Goal: Information Seeking & Learning: Learn about a topic

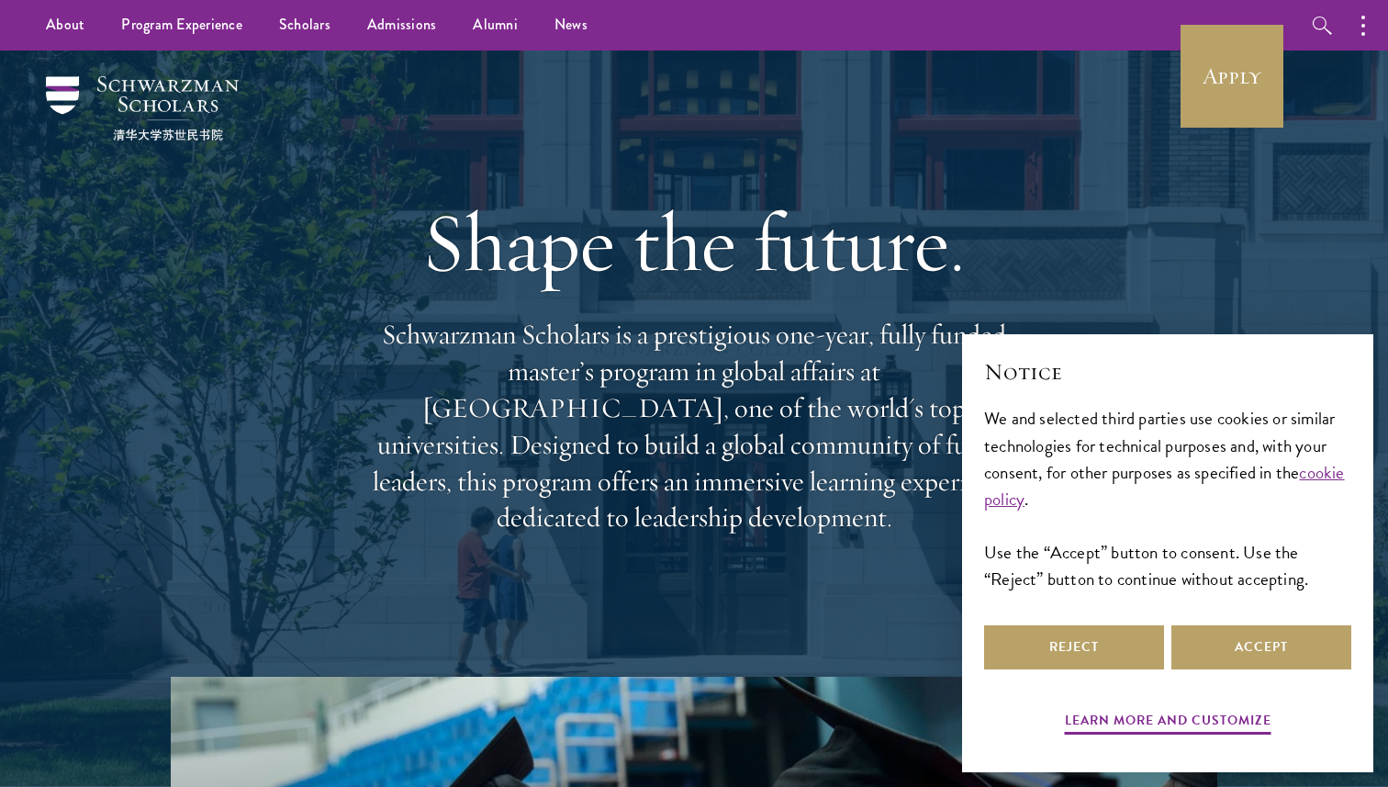
click at [1177, 68] on div "Shape the future. Schwarzman Scholars is a prestigious one-year, fully funded m…" at bounding box center [694, 364] width 1205 height 626
click at [1204, 67] on link "Apply" at bounding box center [1232, 76] width 103 height 103
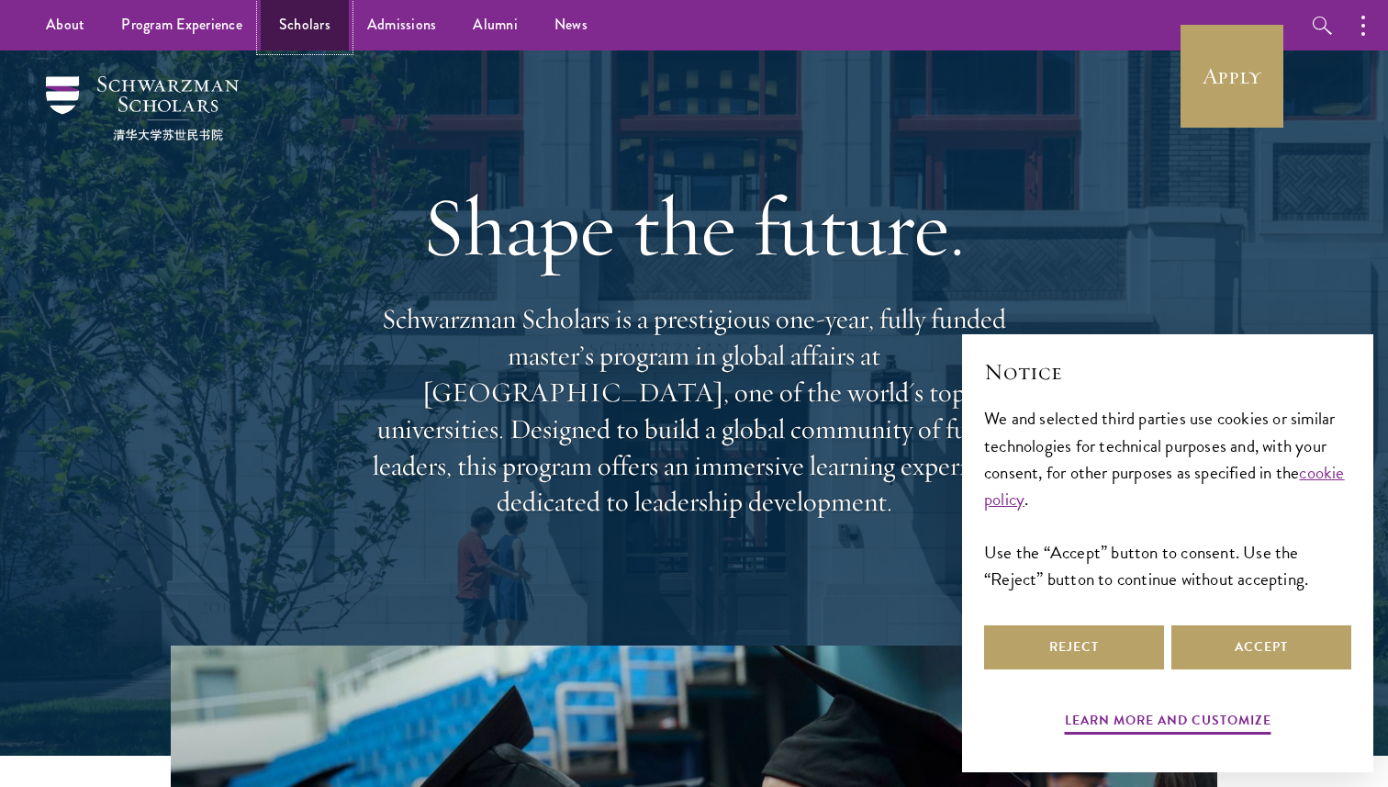
click at [309, 45] on link "Scholars" at bounding box center [305, 25] width 88 height 51
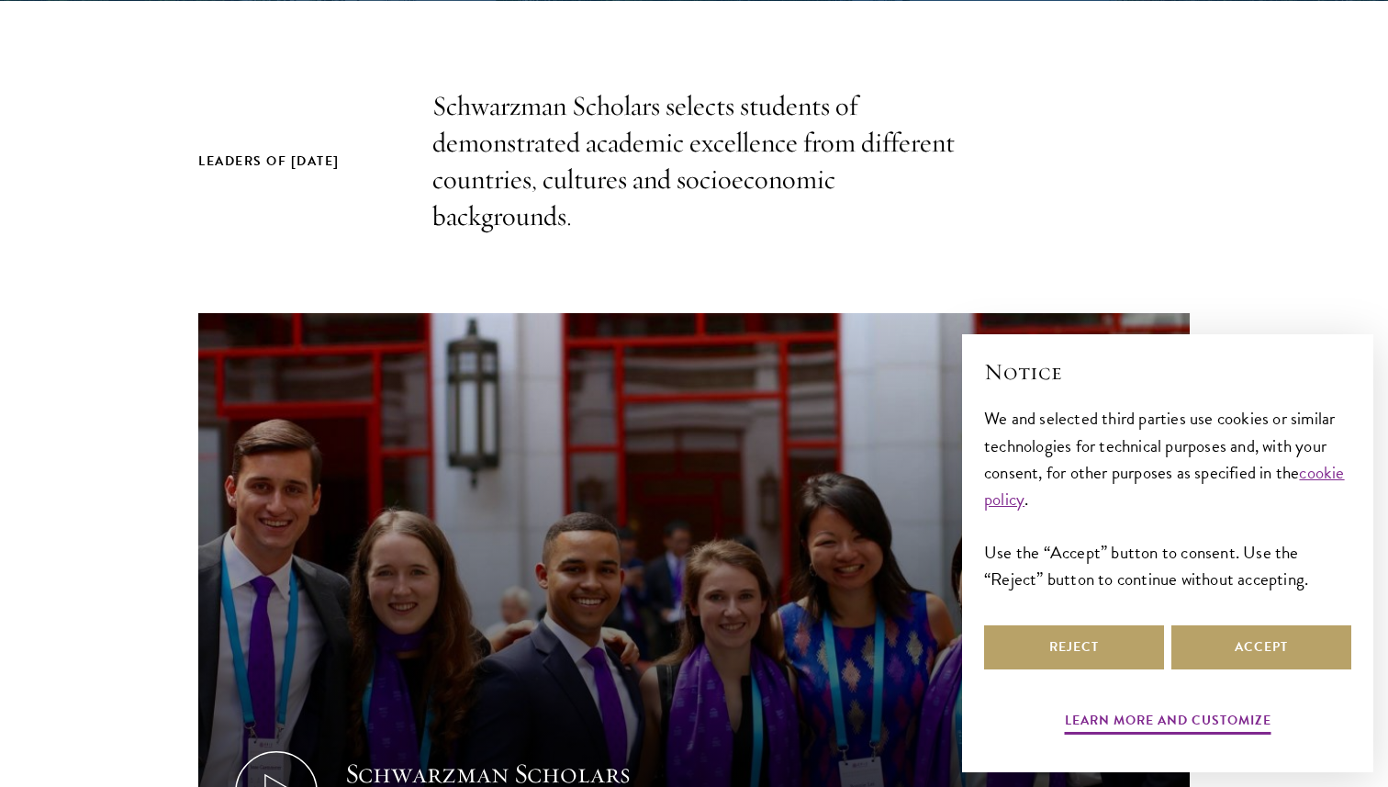
click at [1352, 624] on div "× Notice We and selected third parties use cookies or similar technologies for …" at bounding box center [1168, 549] width 397 height 414
click at [1308, 664] on button "Accept" at bounding box center [1262, 647] width 180 height 44
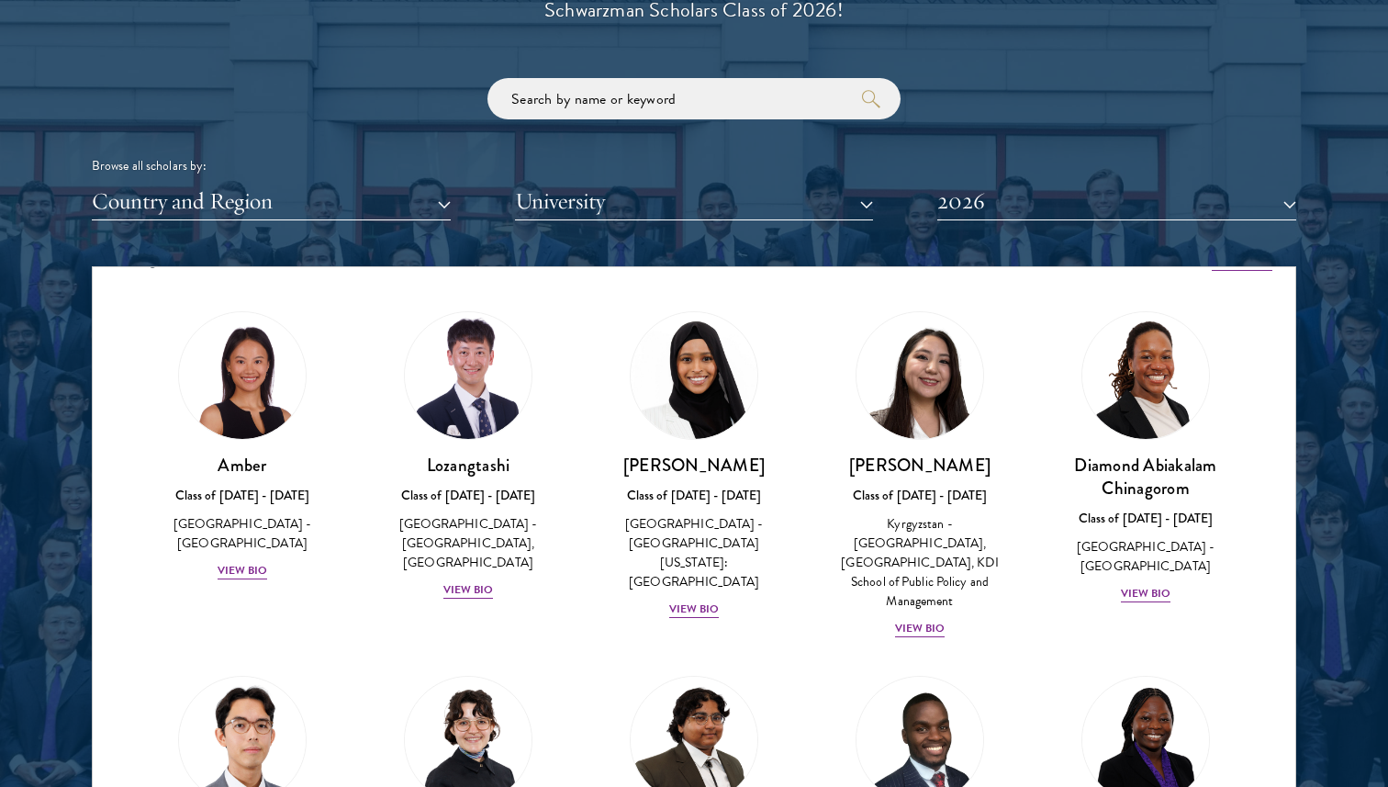
scroll to position [48, 0]
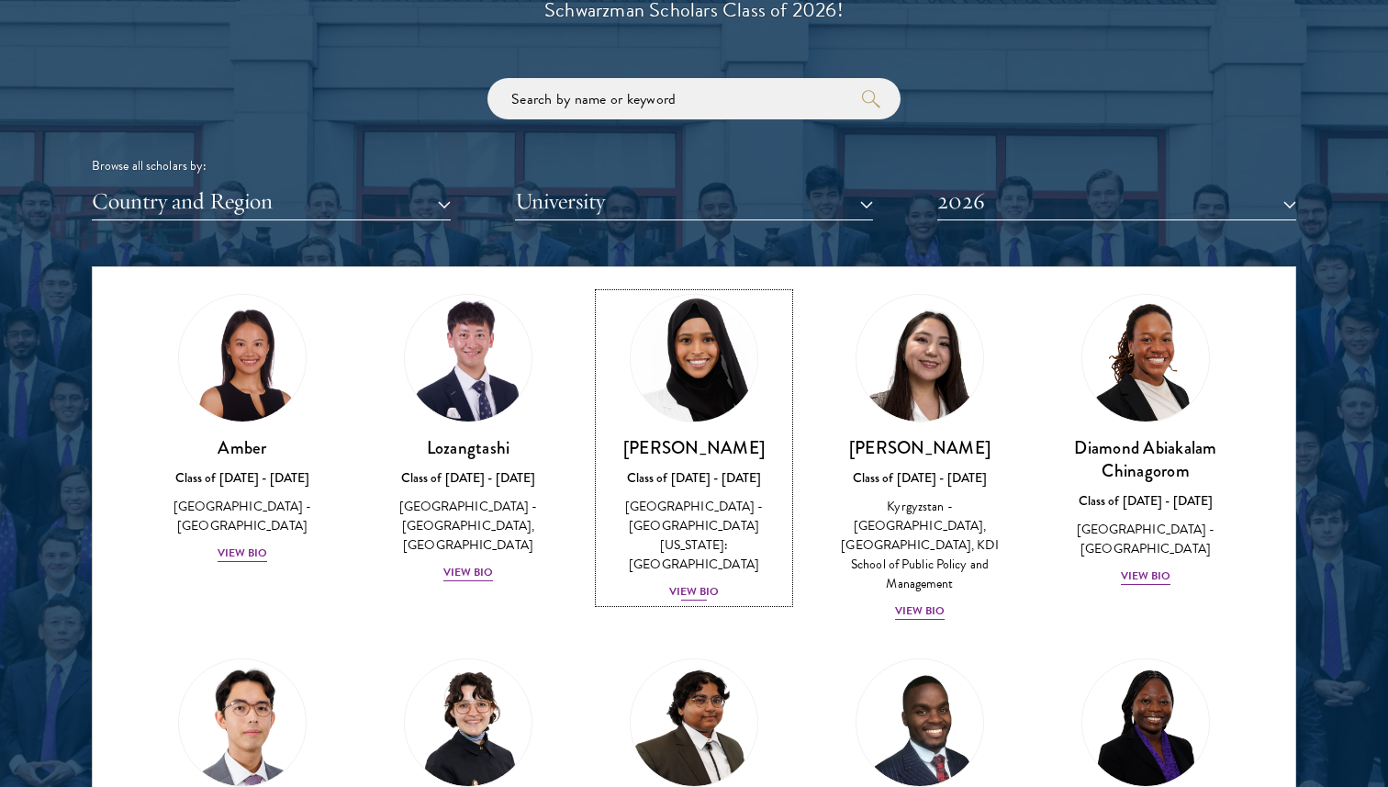
click at [697, 543] on div "[PERSON_NAME] Class of [DATE] - [DATE] [GEOGRAPHIC_DATA] - [GEOGRAPHIC_DATA][US…" at bounding box center [694, 519] width 189 height 166
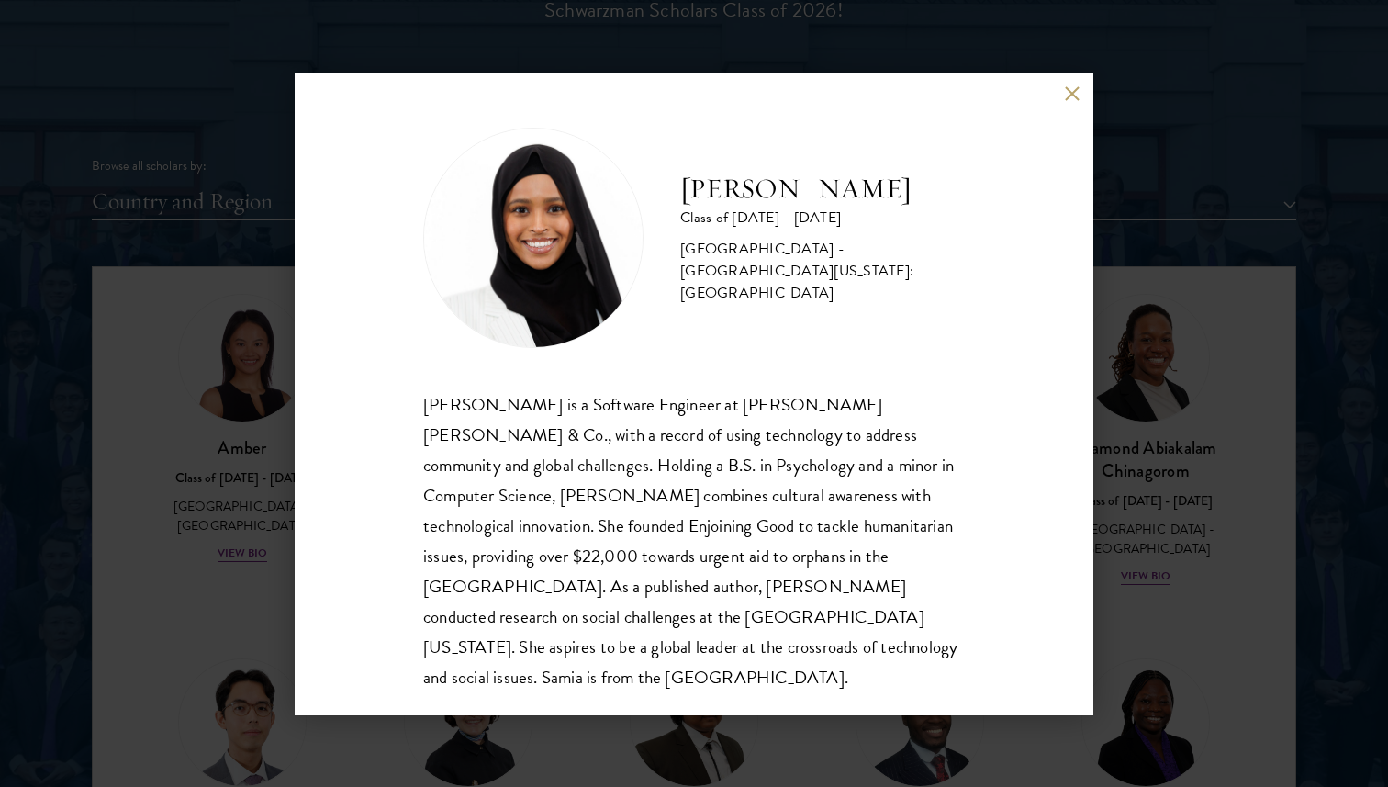
click at [275, 553] on div "[PERSON_NAME] Class of [DATE] - [DATE] [GEOGRAPHIC_DATA] - [GEOGRAPHIC_DATA][US…" at bounding box center [694, 393] width 1388 height 787
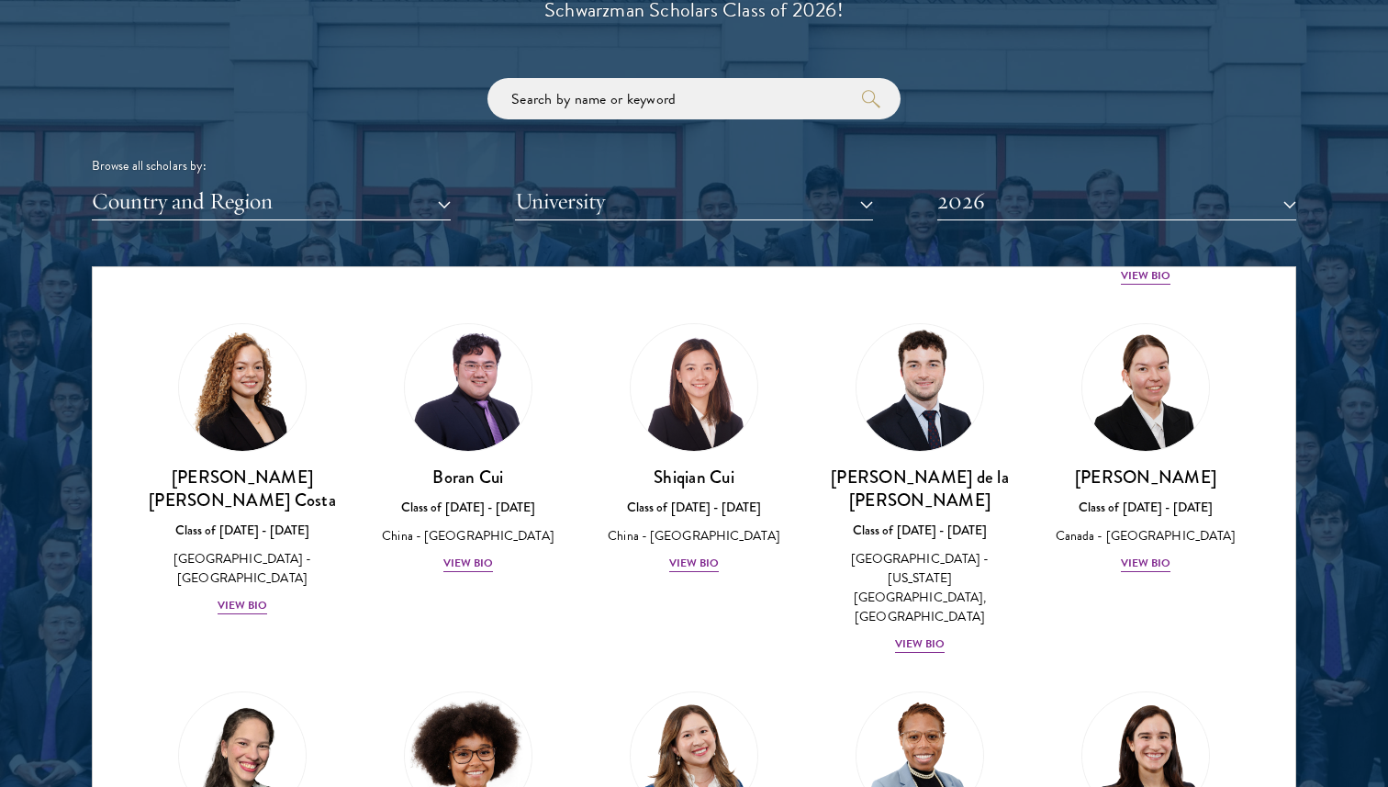
scroll to position [2193, 0]
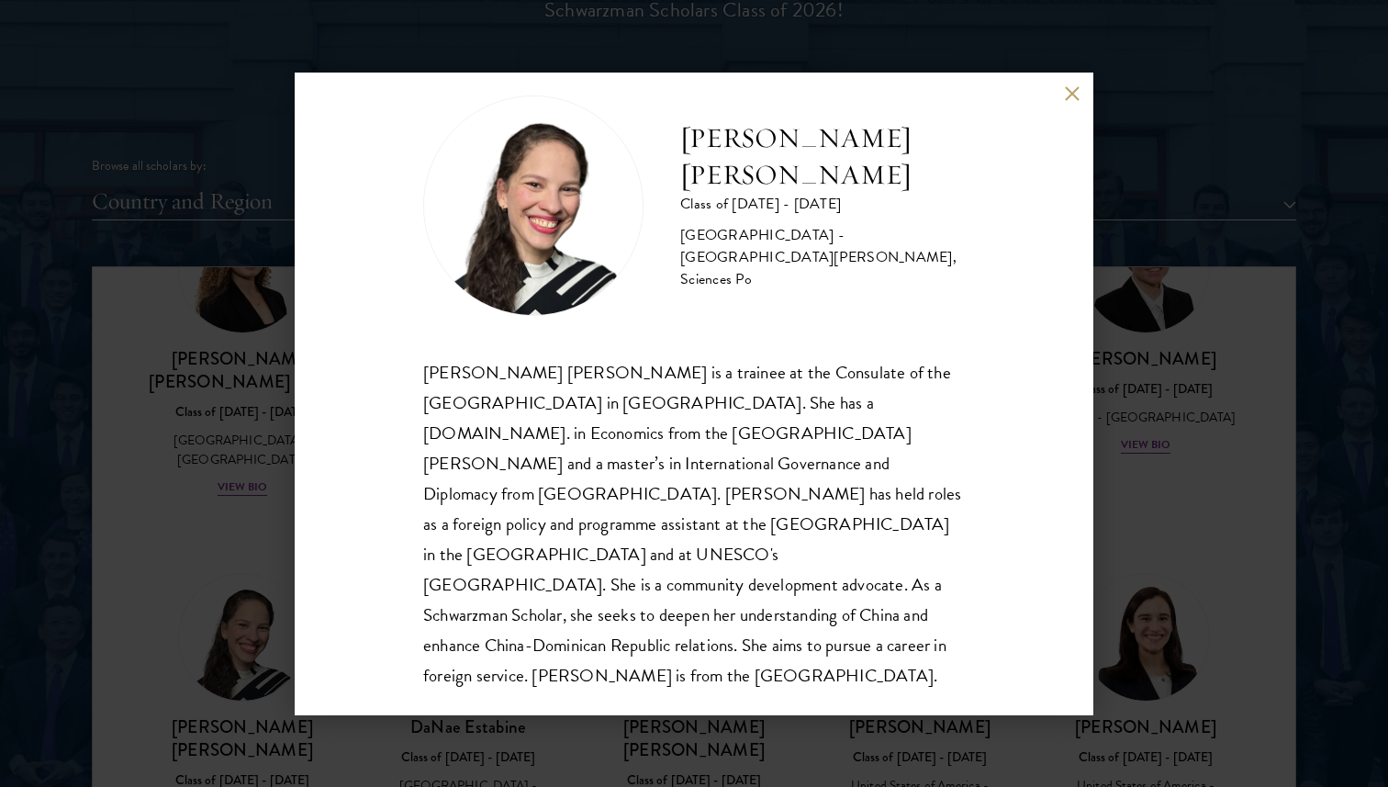
scroll to position [31, 0]
click at [275, 485] on div "[PERSON_NAME] [PERSON_NAME] Class of [DATE] - [DATE] [GEOGRAPHIC_DATA] - [GEOGR…" at bounding box center [694, 393] width 1388 height 787
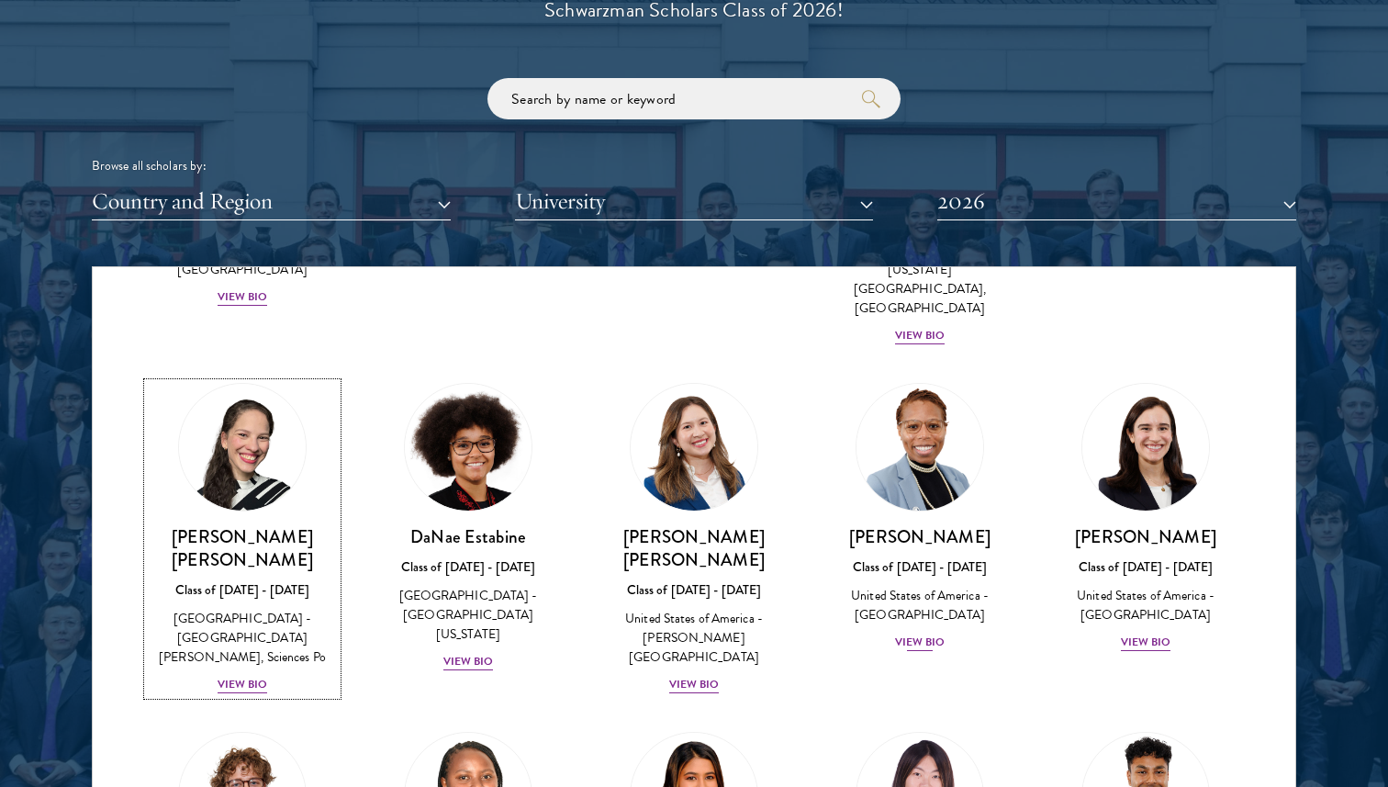
scroll to position [2452, 0]
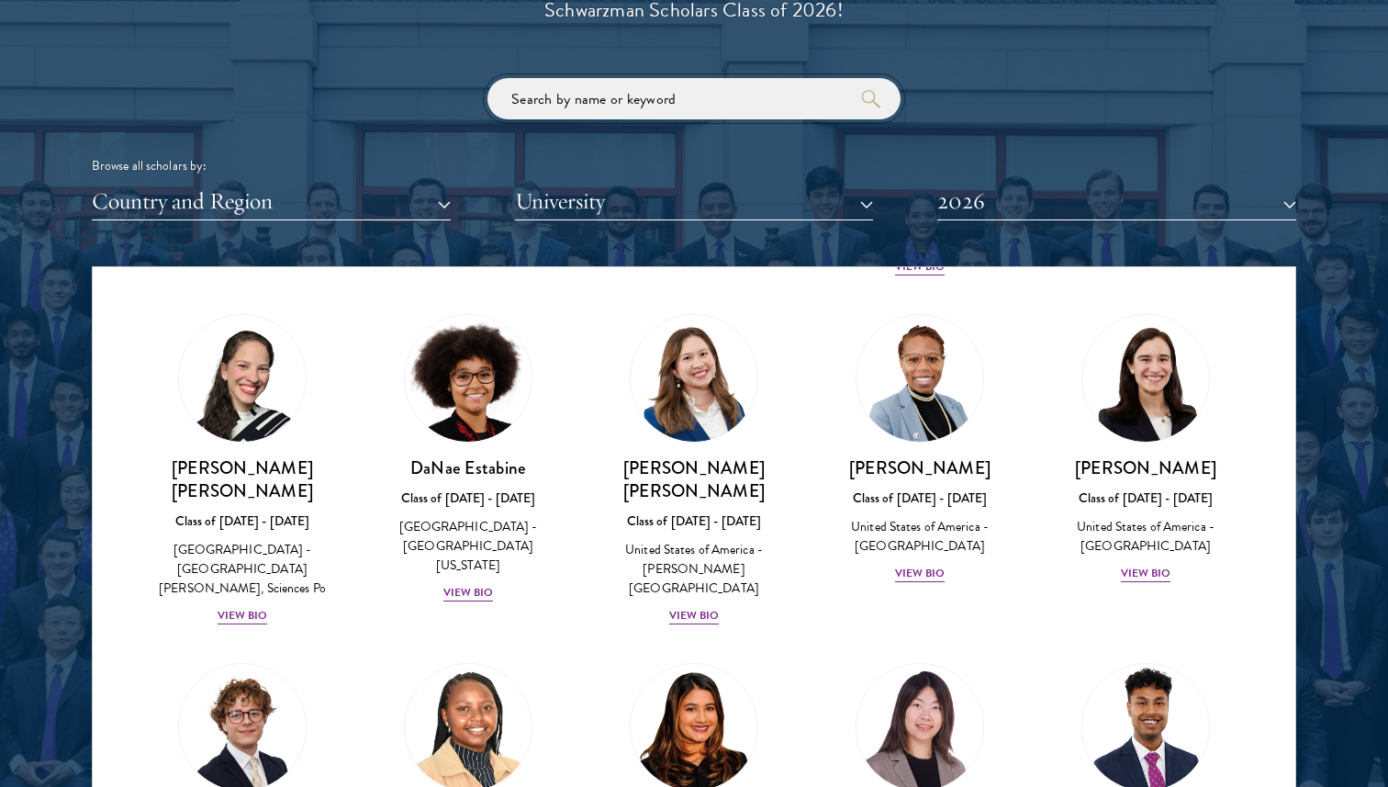
click at [779, 105] on input "search" at bounding box center [694, 98] width 413 height 41
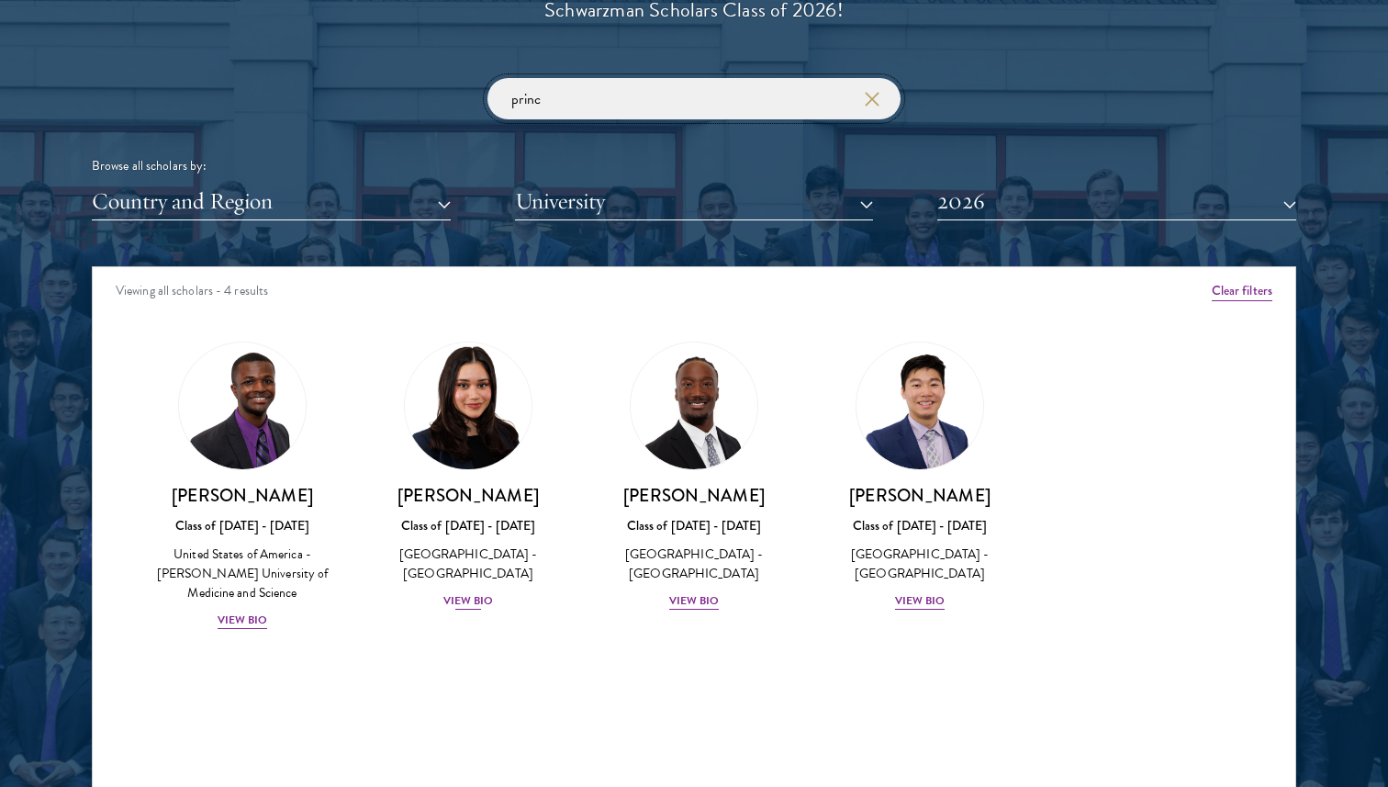
type input "princ"
click at [468, 594] on div "View Bio" at bounding box center [469, 600] width 51 height 17
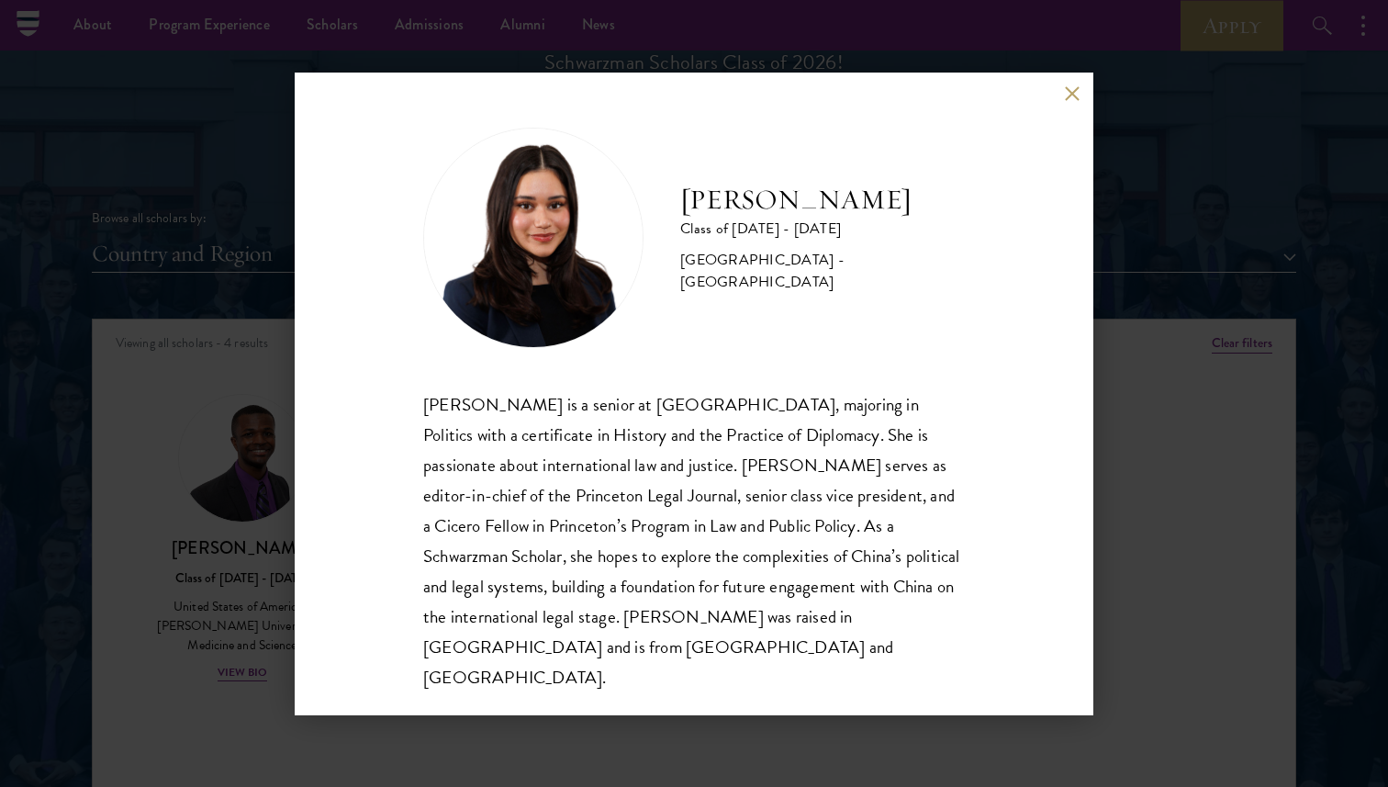
scroll to position [2108, 0]
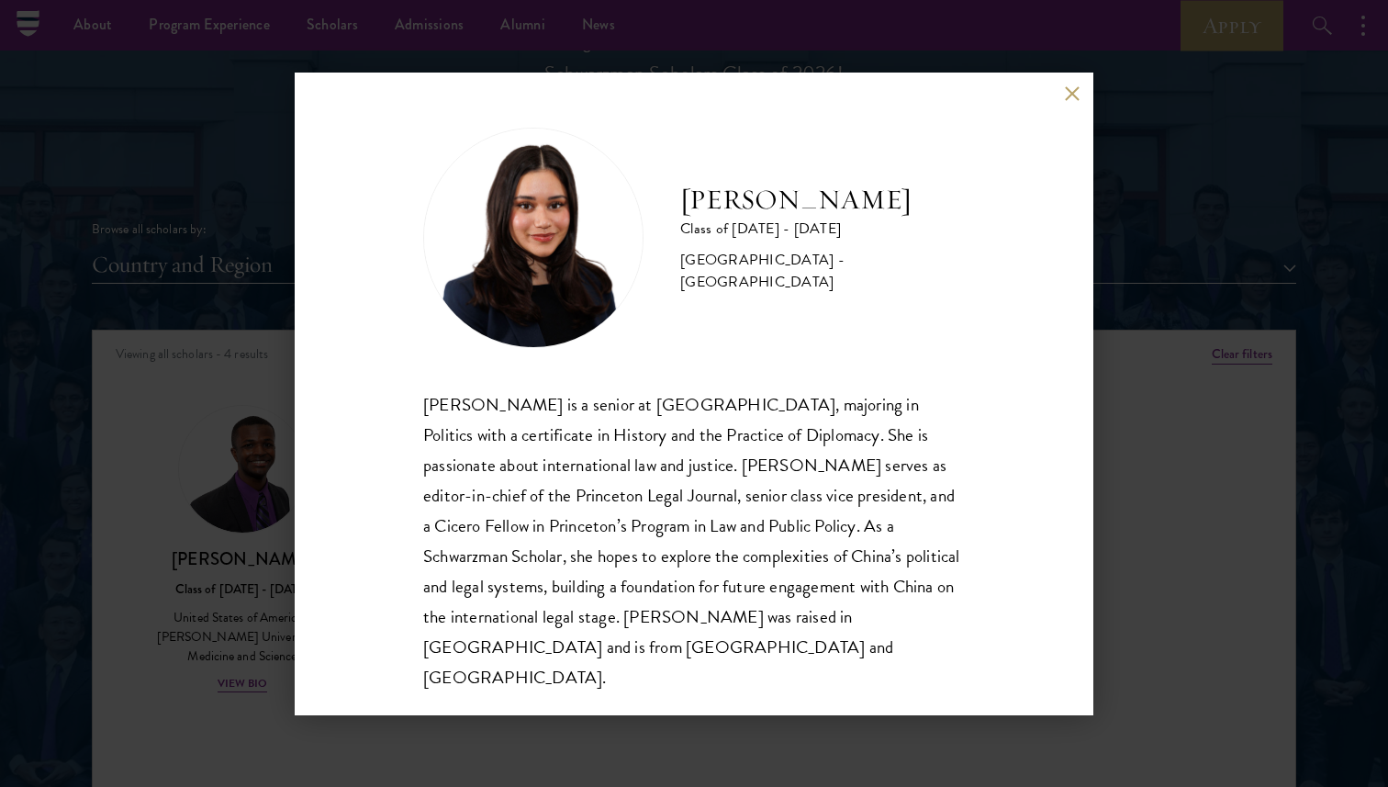
click at [1105, 291] on div "[PERSON_NAME] Class of [DATE] - [DATE] [GEOGRAPHIC_DATA] - [GEOGRAPHIC_DATA] [P…" at bounding box center [694, 393] width 1388 height 787
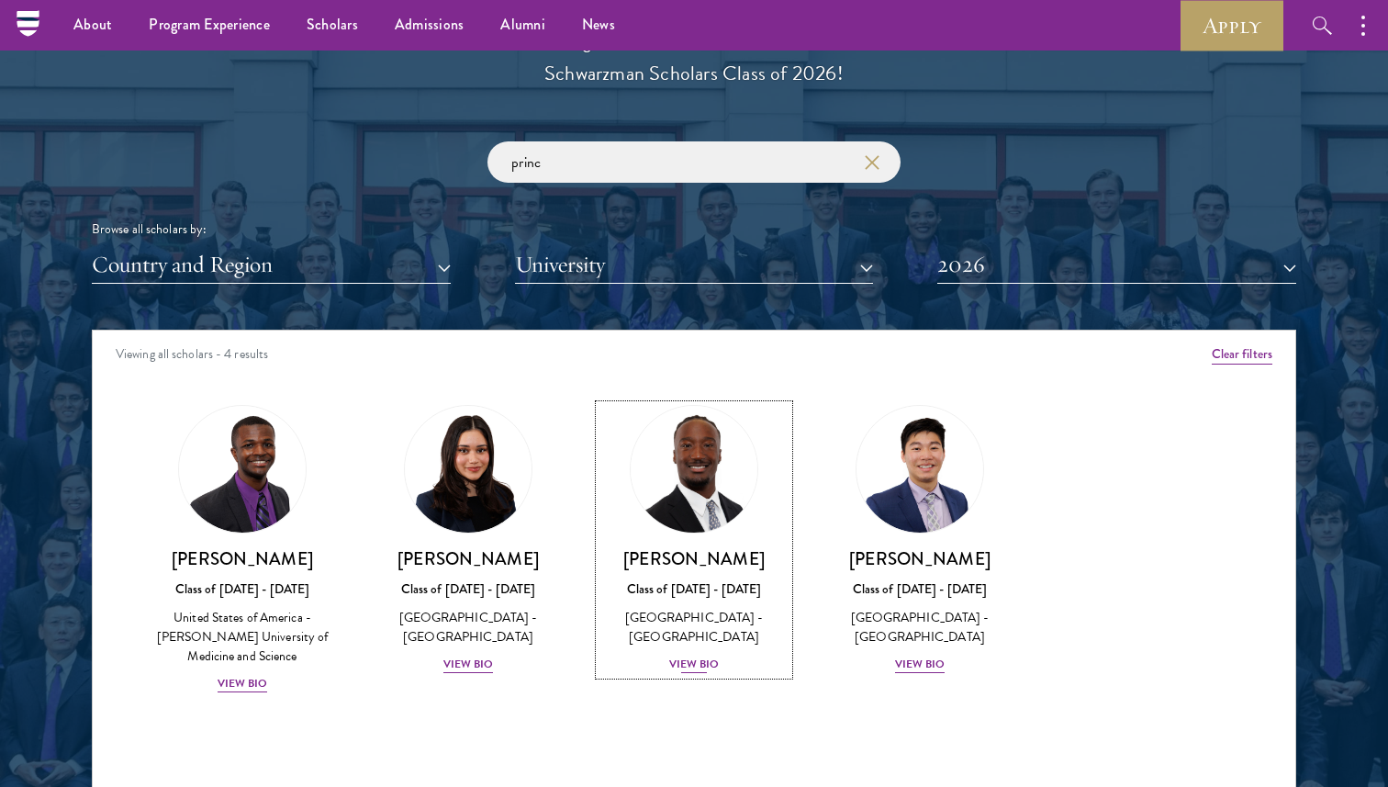
click at [706, 669] on div "View Bio" at bounding box center [694, 664] width 51 height 17
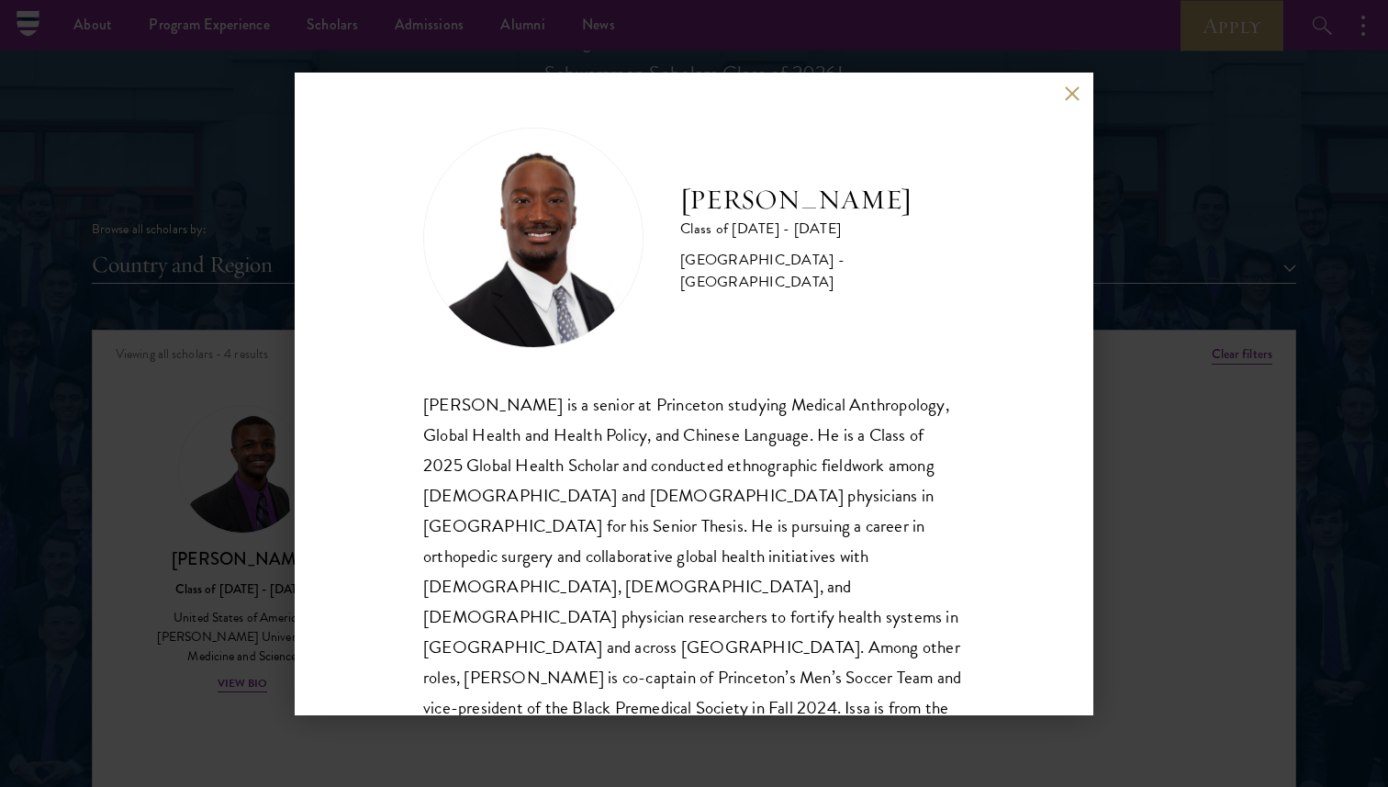
click at [1222, 614] on div "[PERSON_NAME] Class of [DATE] - [DATE] [GEOGRAPHIC_DATA] - [GEOGRAPHIC_DATA] [P…" at bounding box center [694, 393] width 1388 height 787
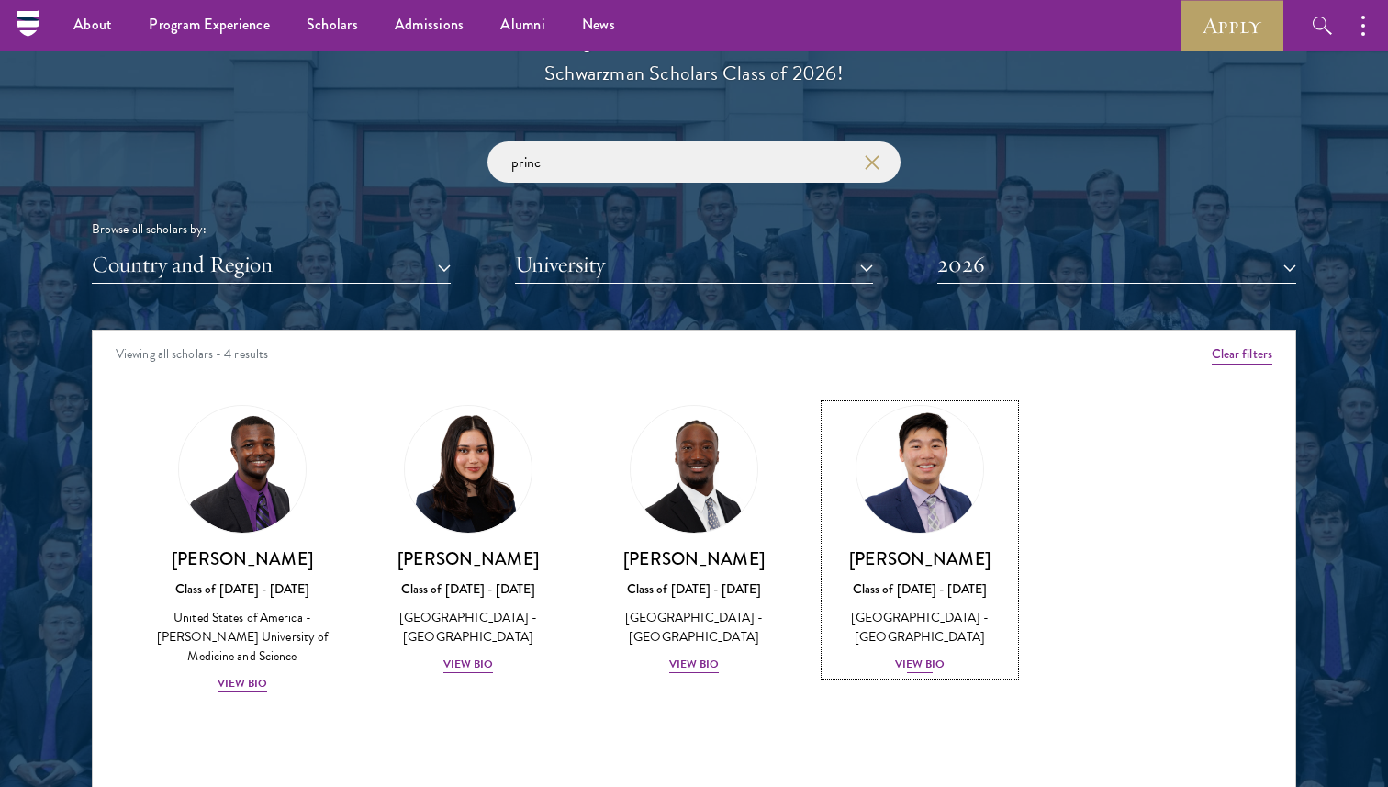
click at [916, 653] on div "[PERSON_NAME] Class of [DATE] - [DATE] [GEOGRAPHIC_DATA] - [GEOGRAPHIC_DATA] Vi…" at bounding box center [920, 611] width 189 height 128
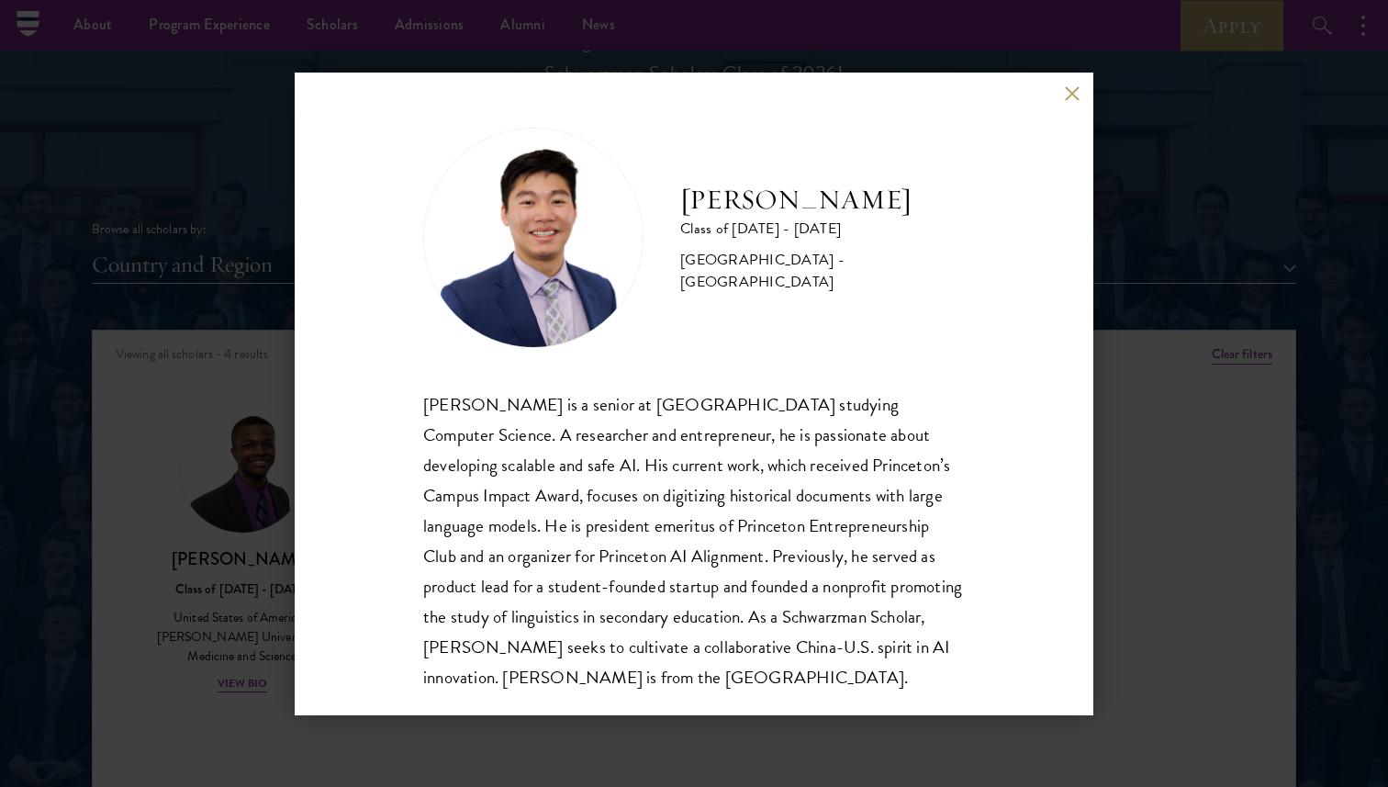
click at [1051, 560] on div "[PERSON_NAME] Class of [DATE] - [DATE] [GEOGRAPHIC_DATA] - [GEOGRAPHIC_DATA] [P…" at bounding box center [694, 394] width 799 height 643
click at [1077, 94] on button at bounding box center [1072, 94] width 16 height 16
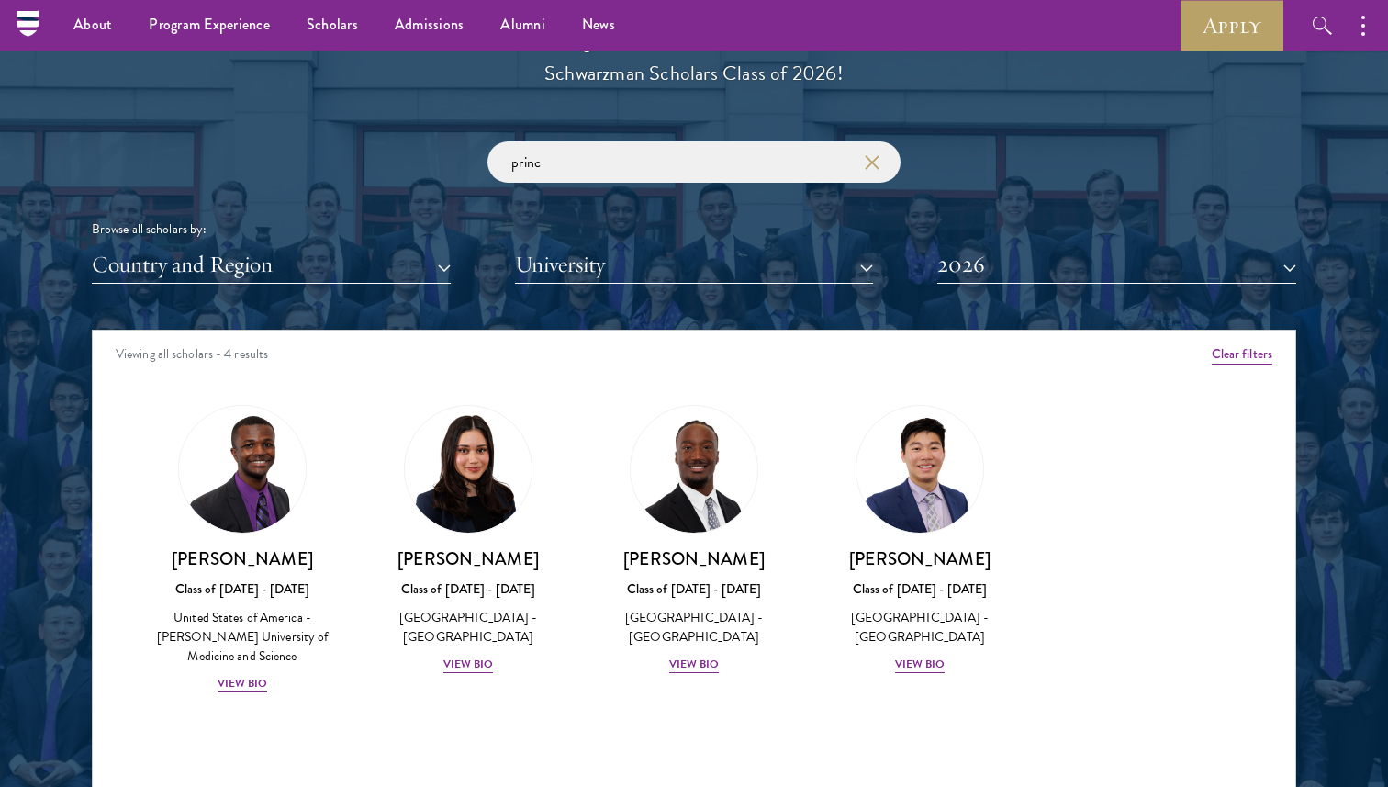
click at [232, 698] on div "[PERSON_NAME] Class of [DATE] - [DATE] [GEOGRAPHIC_DATA] - [PERSON_NAME] Univer…" at bounding box center [242, 550] width 226 height 326
click at [232, 681] on div "View Bio" at bounding box center [243, 683] width 51 height 17
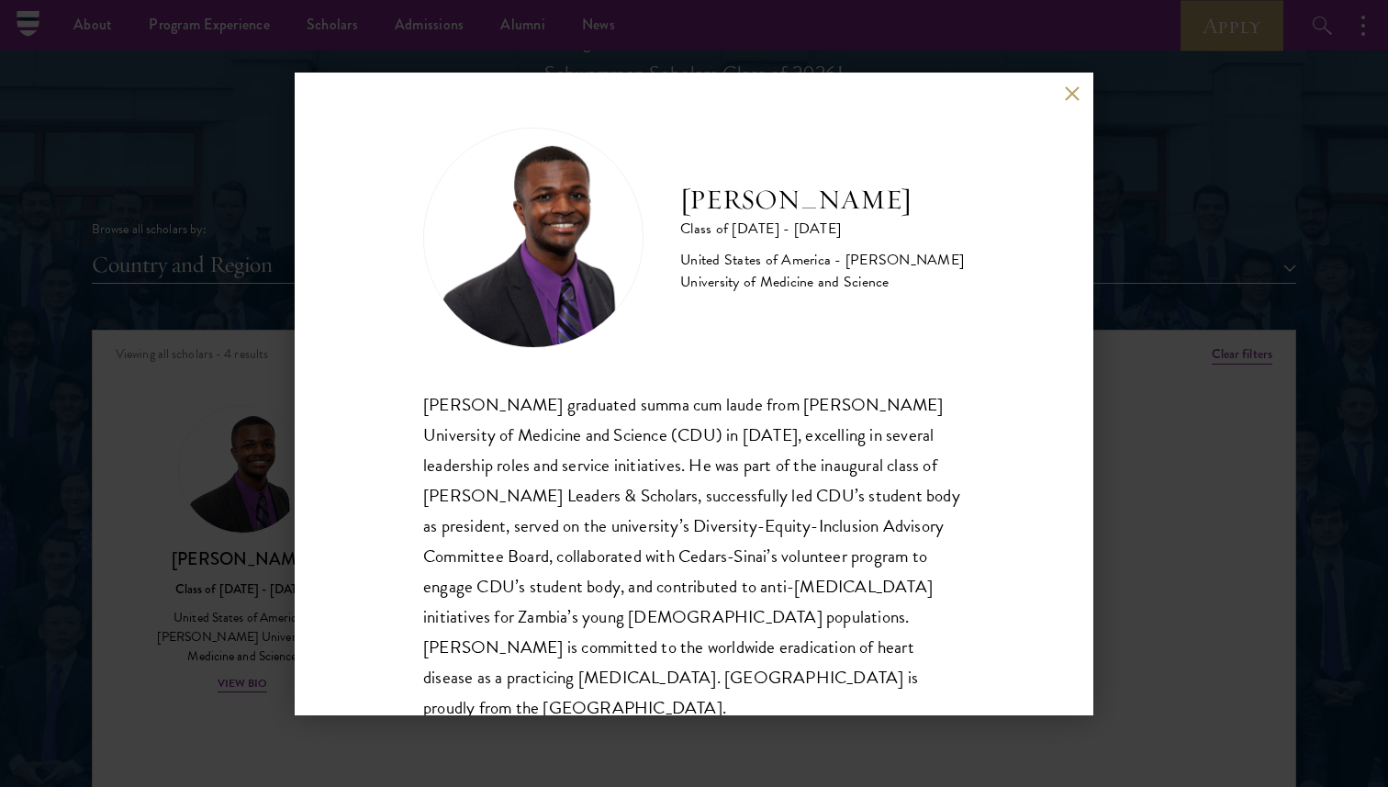
click at [1074, 87] on button at bounding box center [1072, 94] width 16 height 16
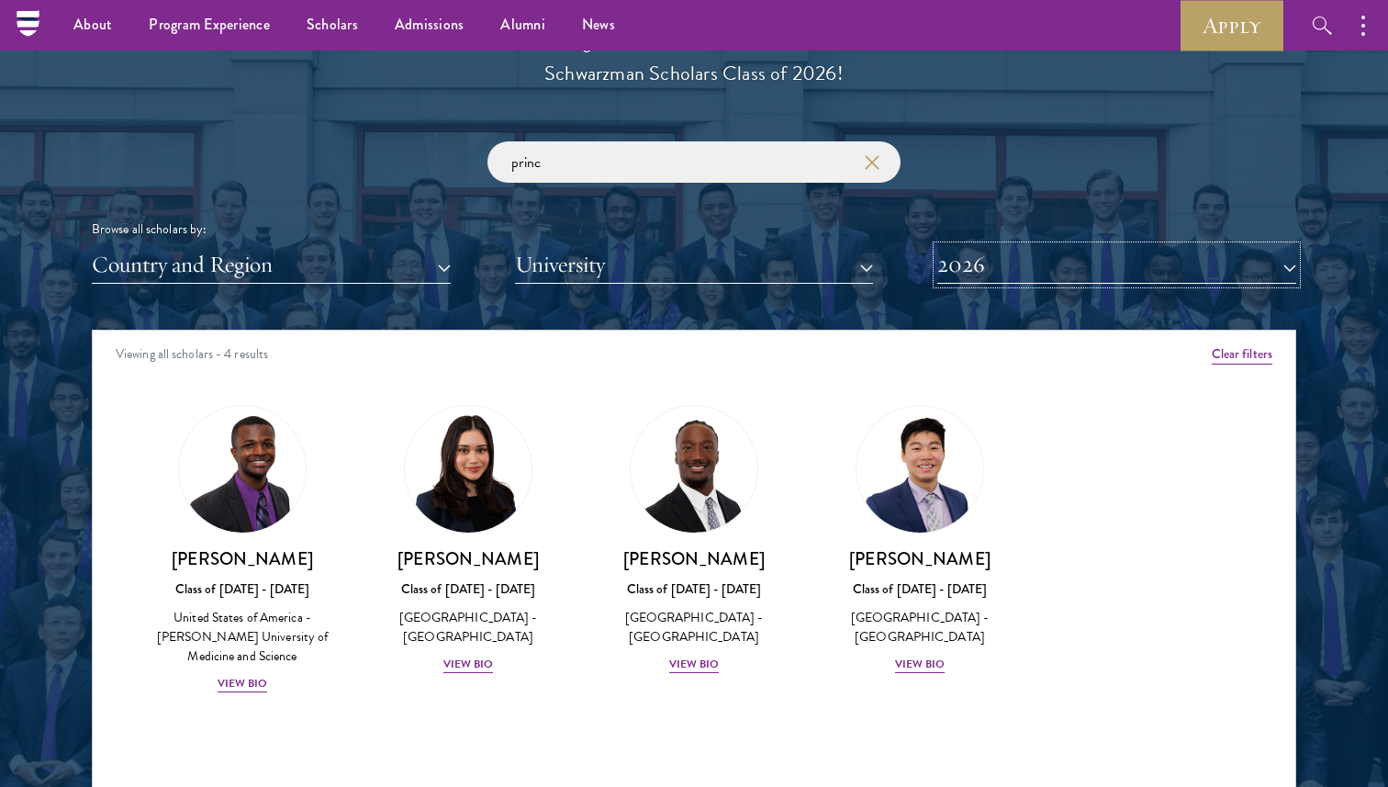
click at [989, 267] on button "2026" at bounding box center [1117, 265] width 359 height 38
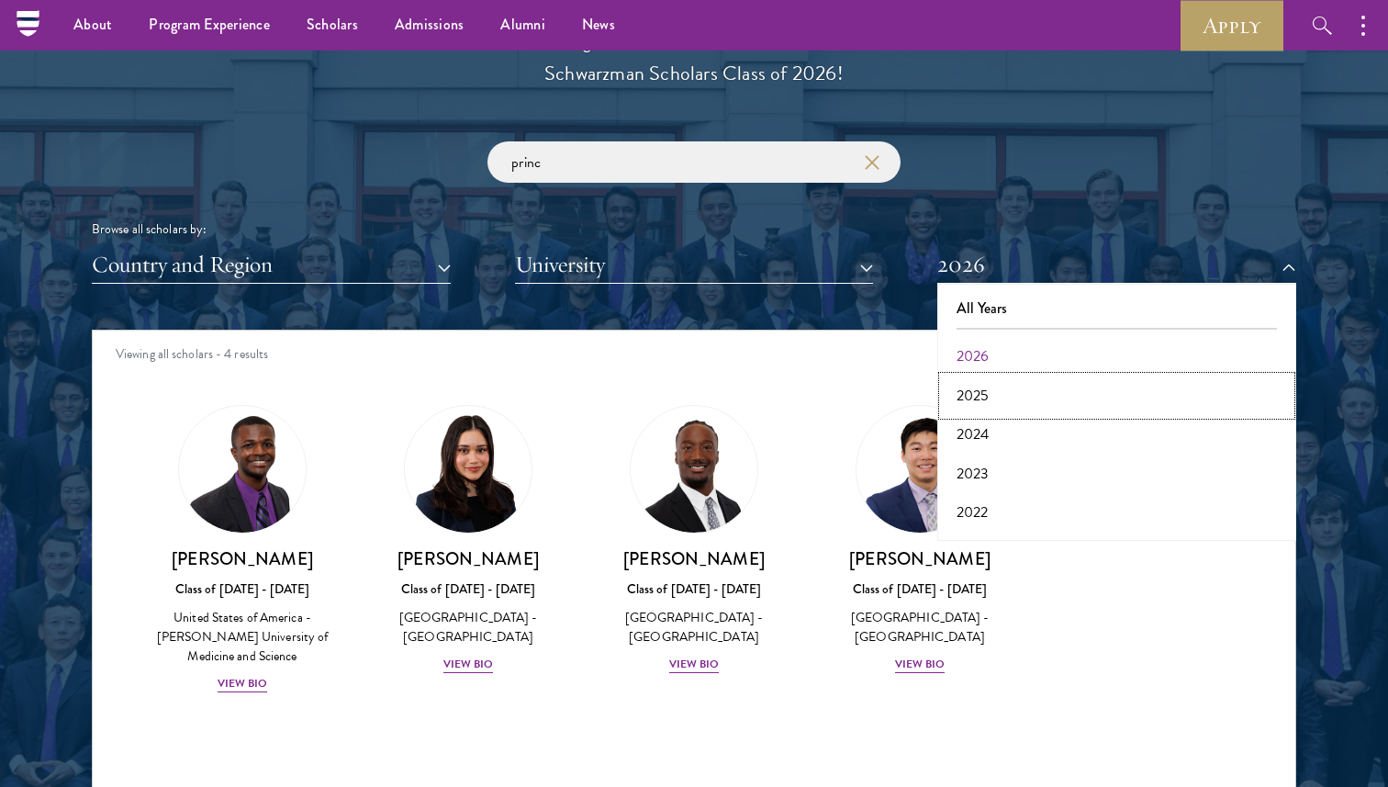
click at [1014, 380] on button "2025" at bounding box center [1117, 396] width 348 height 39
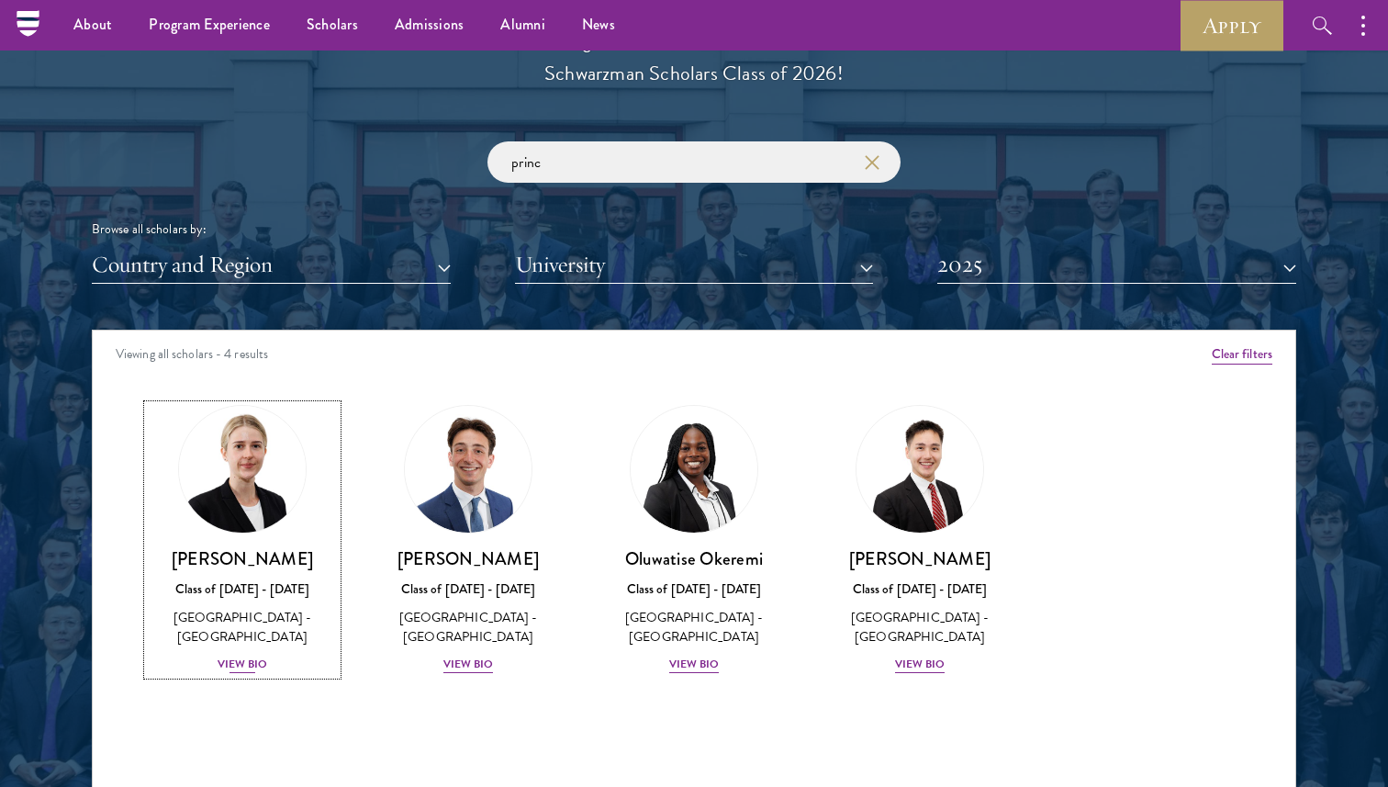
click at [252, 669] on div "View Bio" at bounding box center [243, 664] width 51 height 17
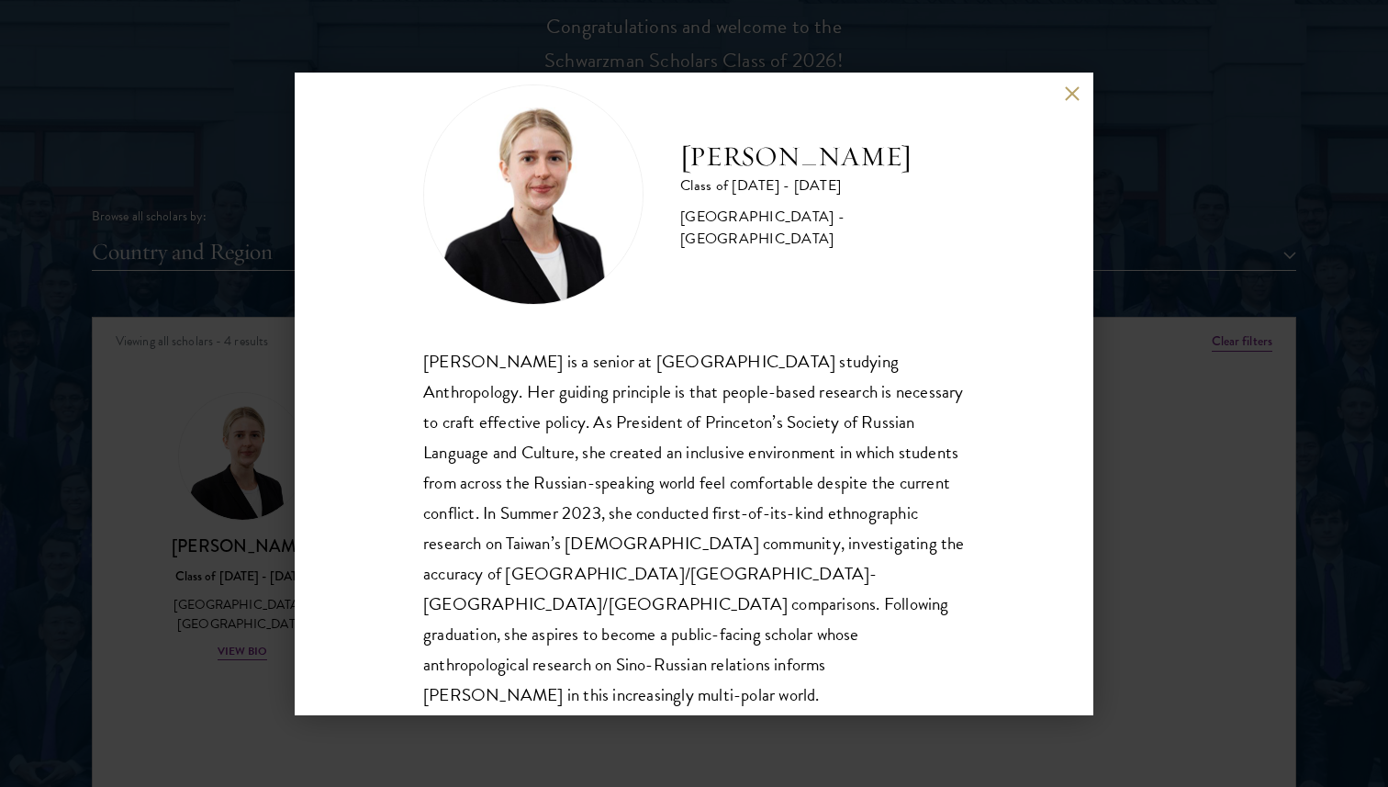
scroll to position [2124, 0]
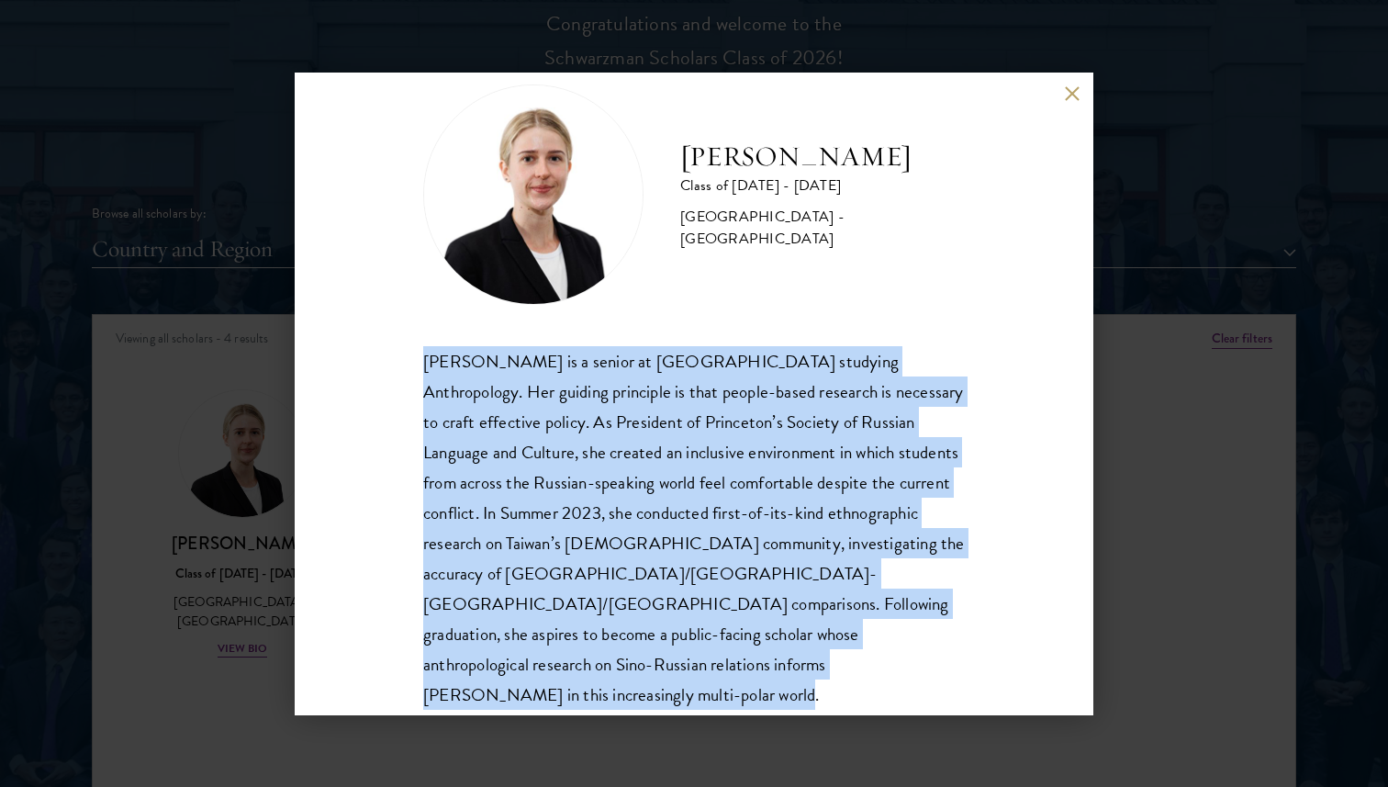
drag, startPoint x: 417, startPoint y: 355, endPoint x: 902, endPoint y: 694, distance: 591.5
click at [902, 694] on div "[PERSON_NAME] Class of [DATE] - [DATE] [GEOGRAPHIC_DATA] - [GEOGRAPHIC_DATA] [P…" at bounding box center [694, 394] width 799 height 643
copy div "[PERSON_NAME] is a senior at [GEOGRAPHIC_DATA] studying Anthropology. Her guidi…"
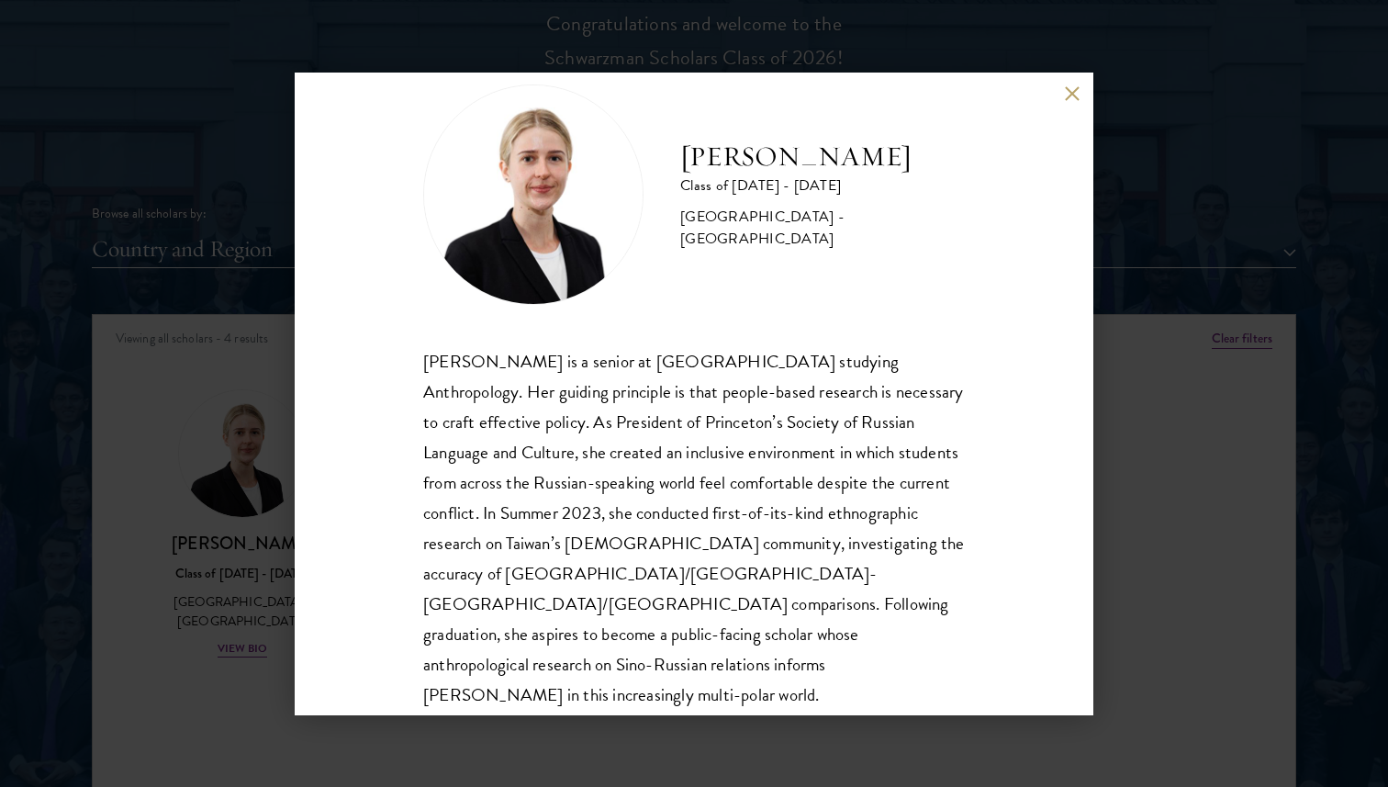
click at [1159, 156] on div "[PERSON_NAME] Class of [DATE] - [DATE] [GEOGRAPHIC_DATA] - [GEOGRAPHIC_DATA] [P…" at bounding box center [694, 393] width 1388 height 787
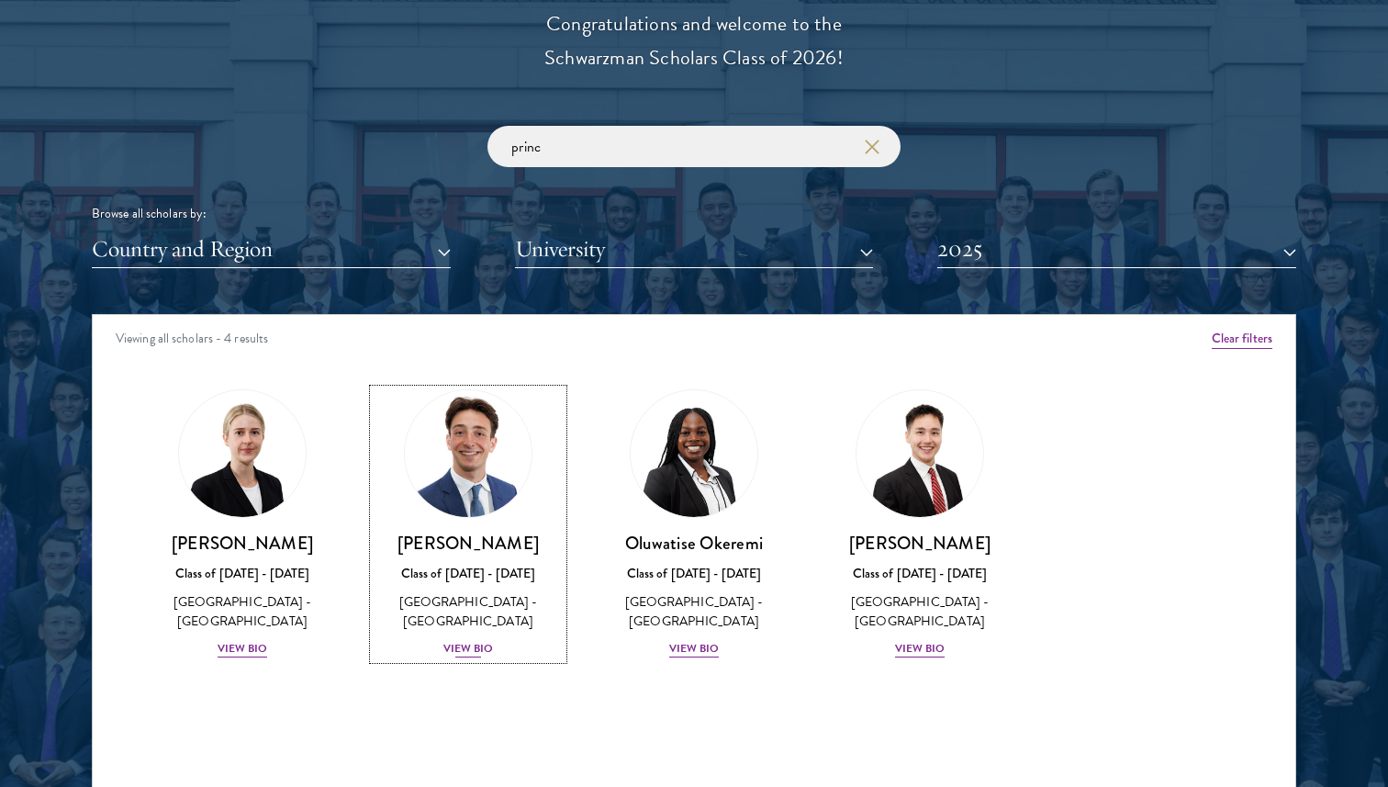
click at [468, 646] on div "View Bio" at bounding box center [469, 648] width 51 height 17
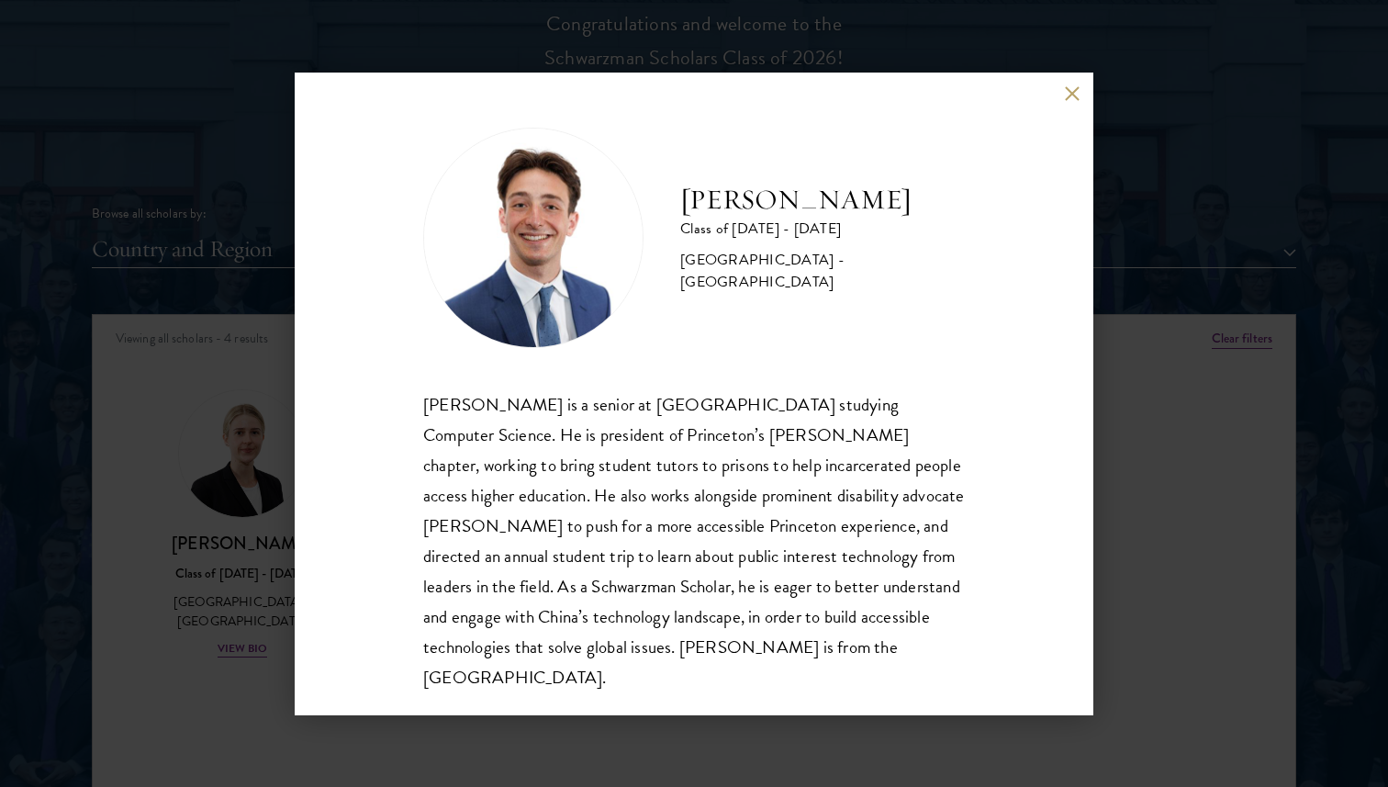
click at [1277, 212] on div "[PERSON_NAME] Class of [DATE] - [DATE] [GEOGRAPHIC_DATA] - [GEOGRAPHIC_DATA] [P…" at bounding box center [694, 393] width 1388 height 787
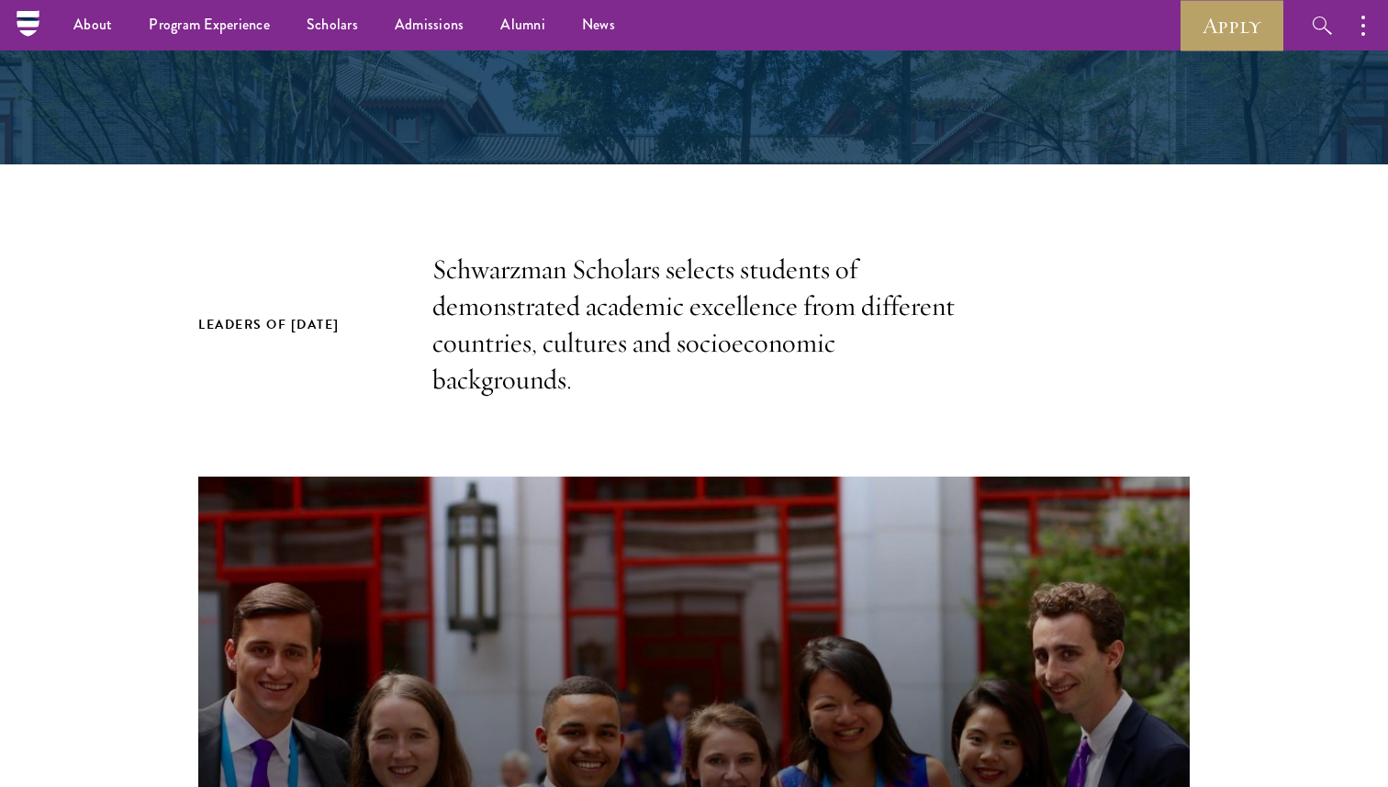
scroll to position [369, 0]
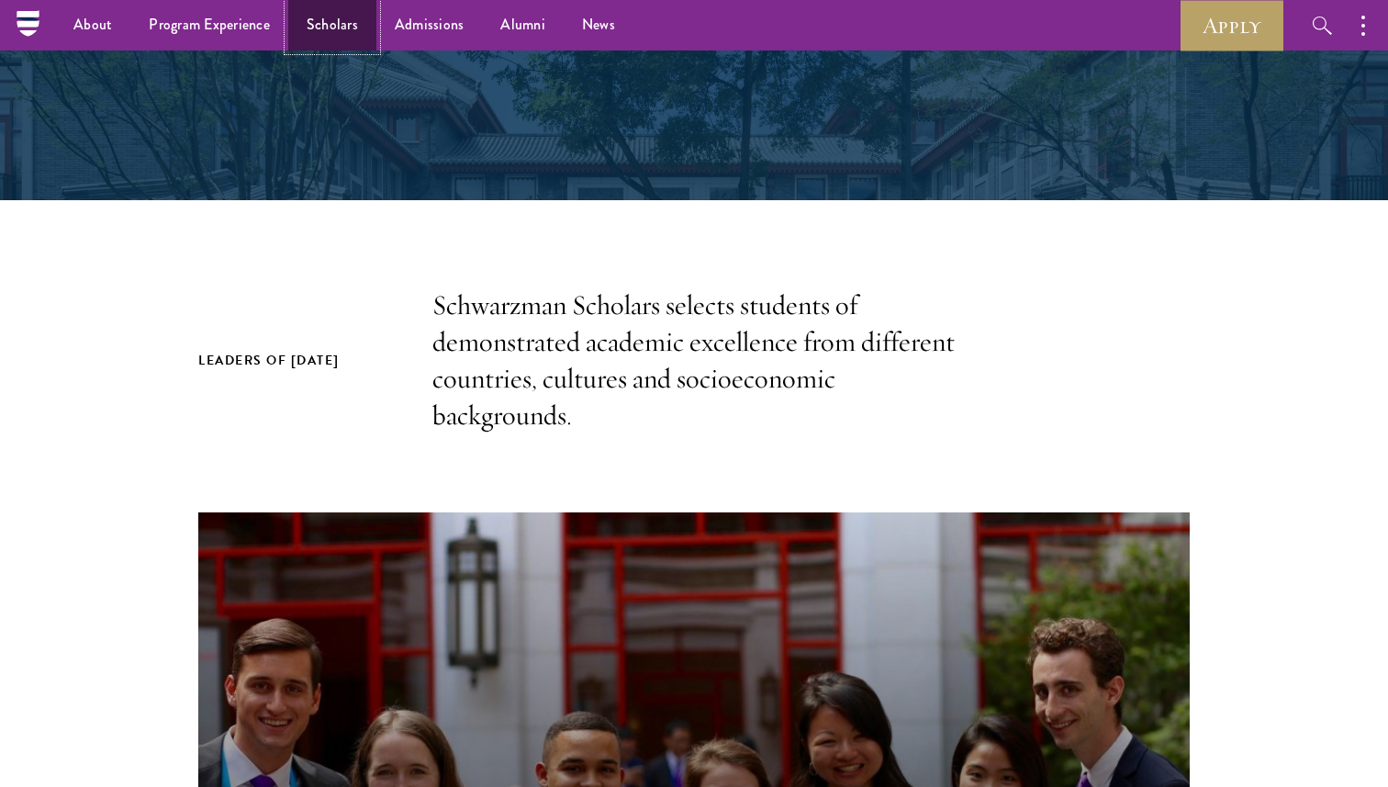
click at [345, 27] on link "Scholars" at bounding box center [332, 25] width 88 height 51
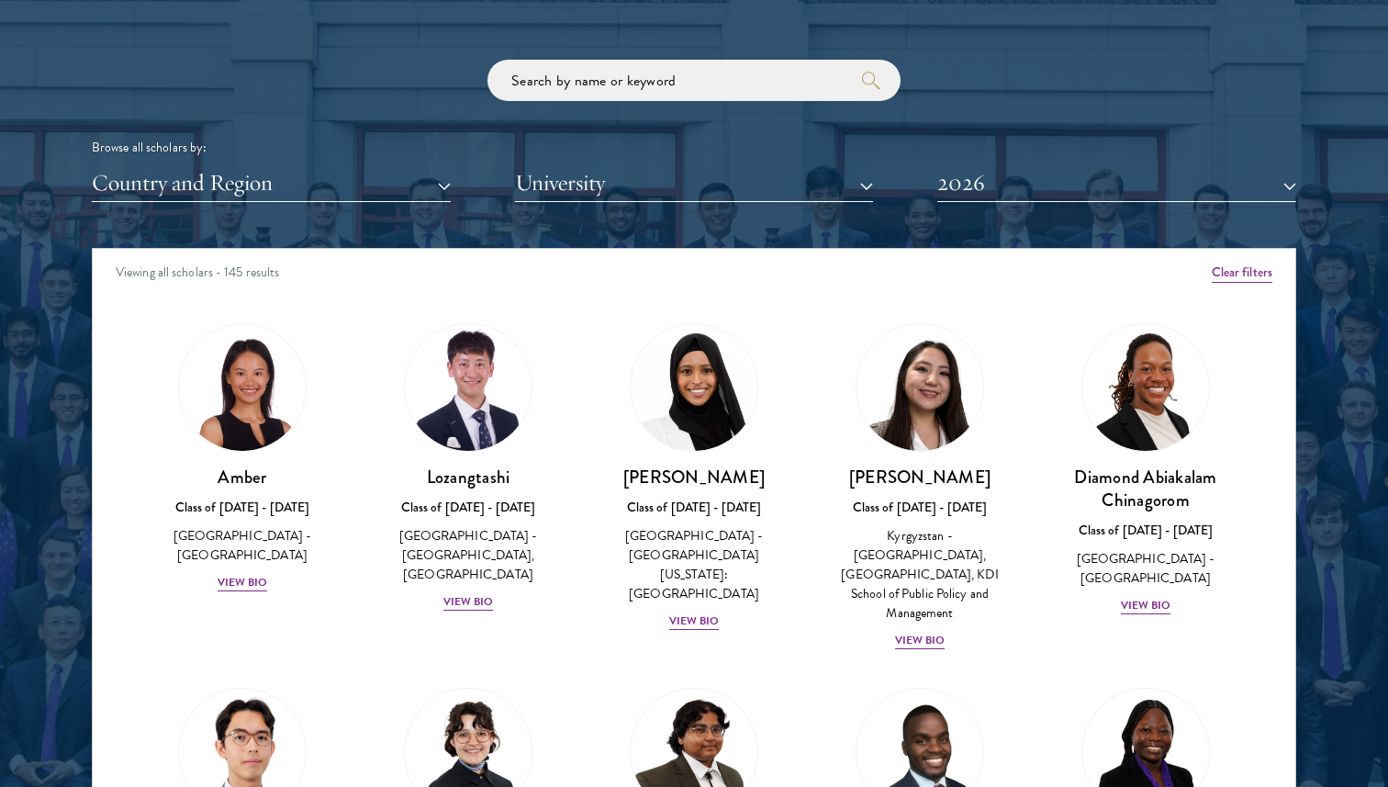
scroll to position [2365, 0]
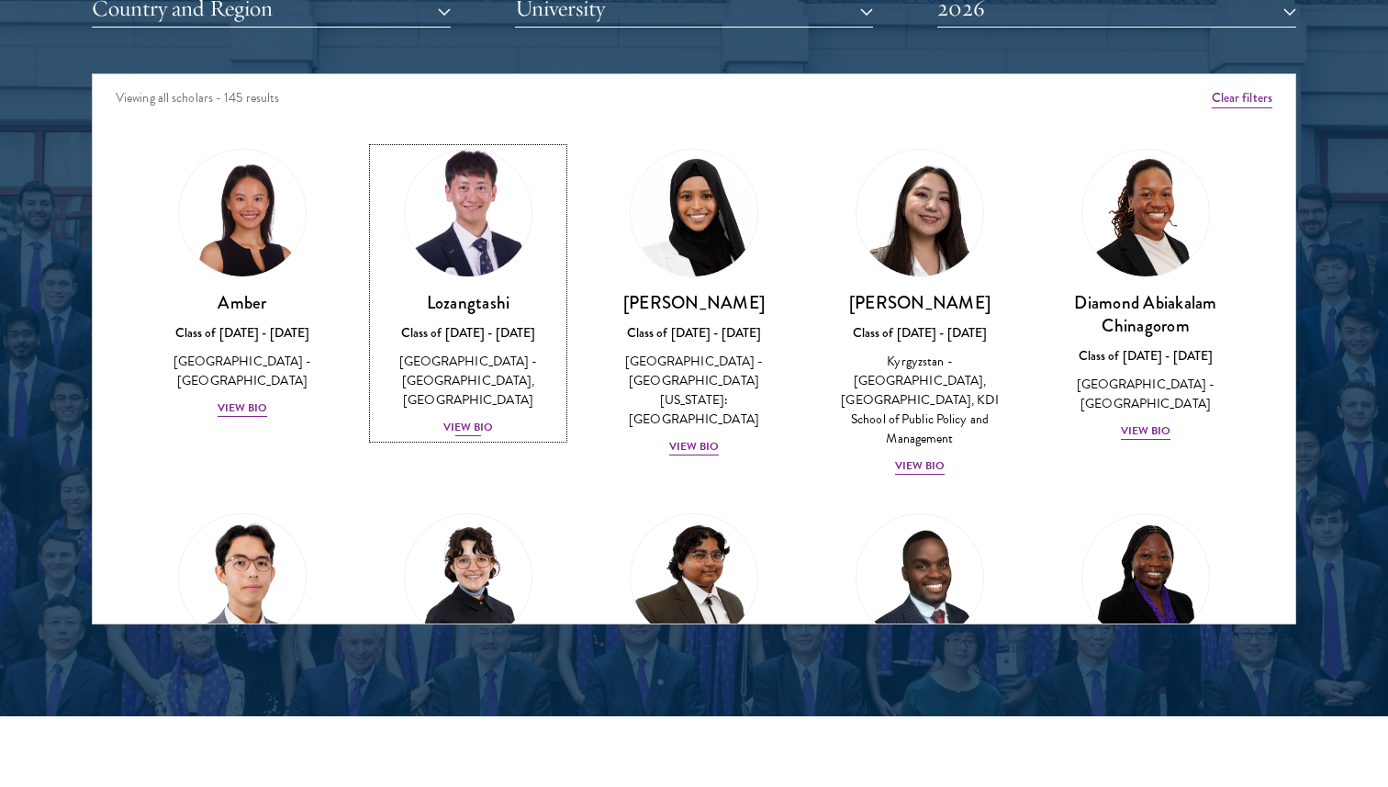
click at [462, 433] on div "View Bio" at bounding box center [469, 427] width 51 height 17
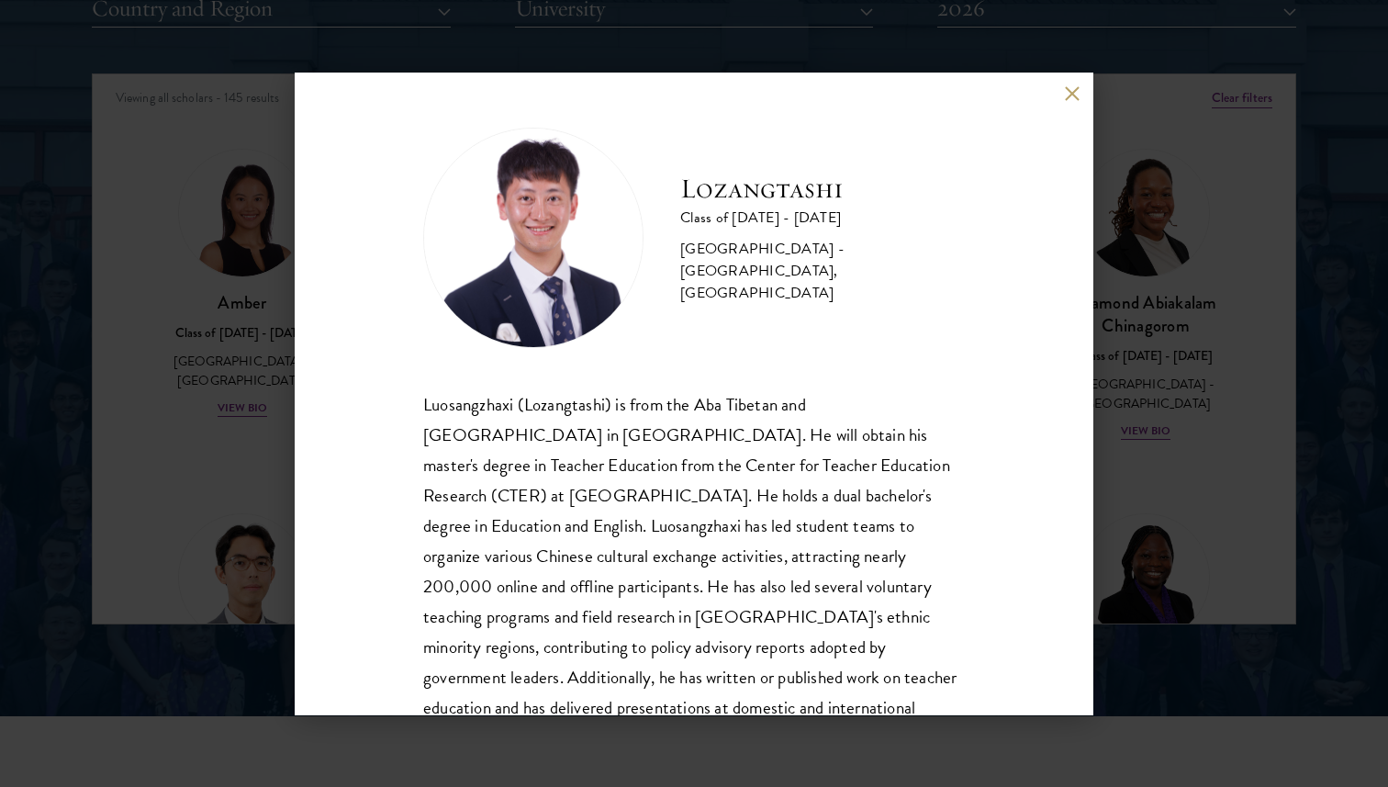
scroll to position [2, 0]
click at [253, 370] on div "Lozangtashi Class of 2025 - 2026 China - South-Central Minzu University, Beijin…" at bounding box center [694, 393] width 1388 height 787
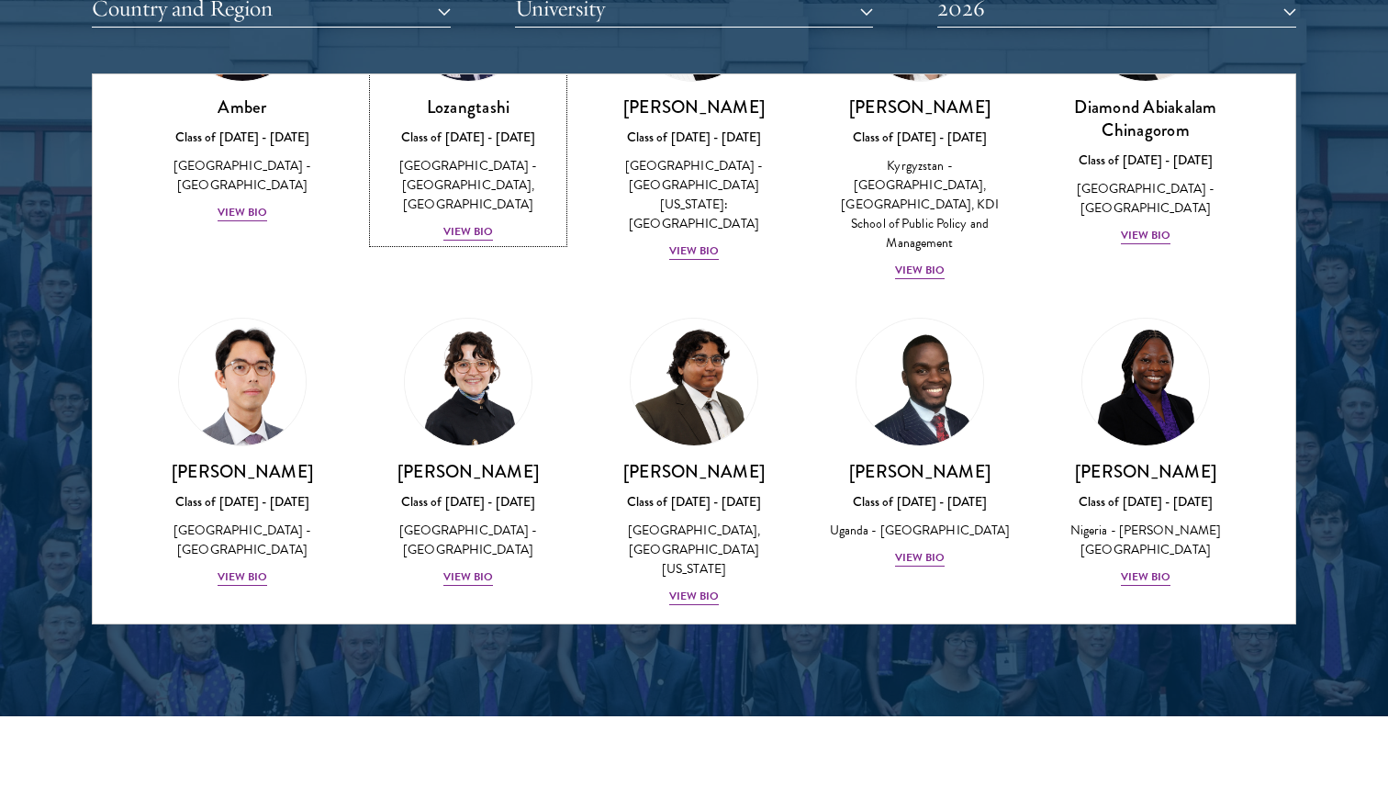
scroll to position [199, 0]
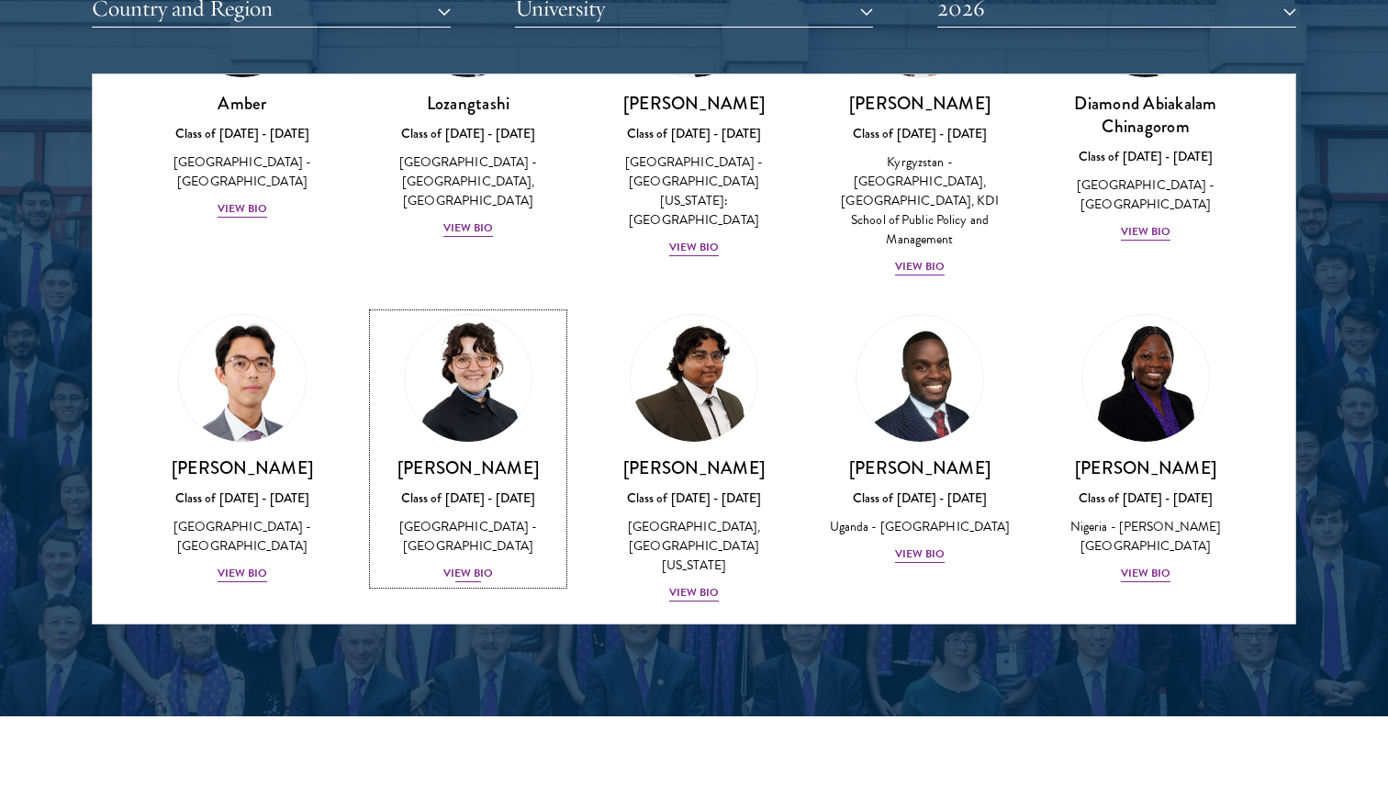
click at [488, 565] on div "View Bio" at bounding box center [469, 573] width 51 height 17
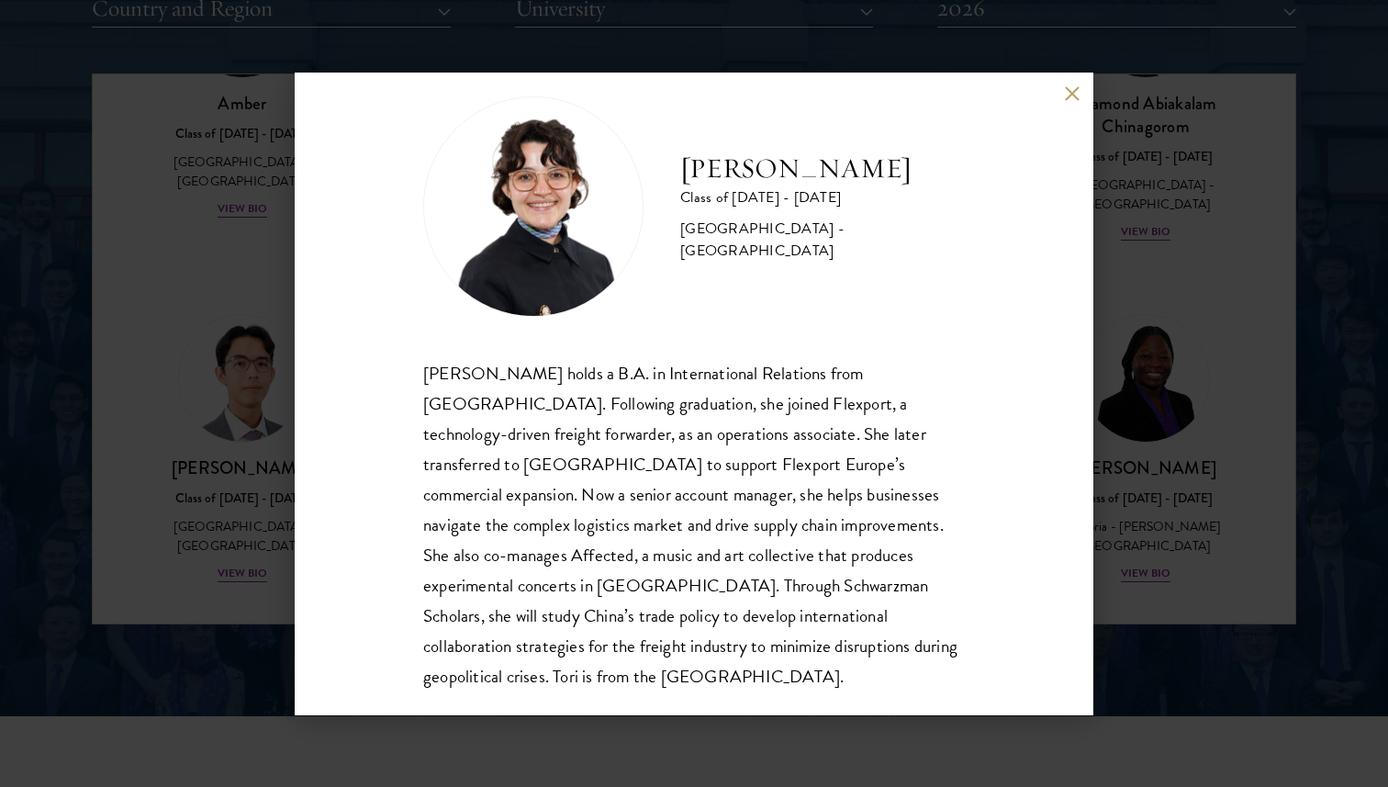
scroll to position [32, 0]
click at [188, 544] on div "Victoria Agostini Class of 2025 - 2026 United States of America - Pomona Colleg…" at bounding box center [694, 393] width 1388 height 787
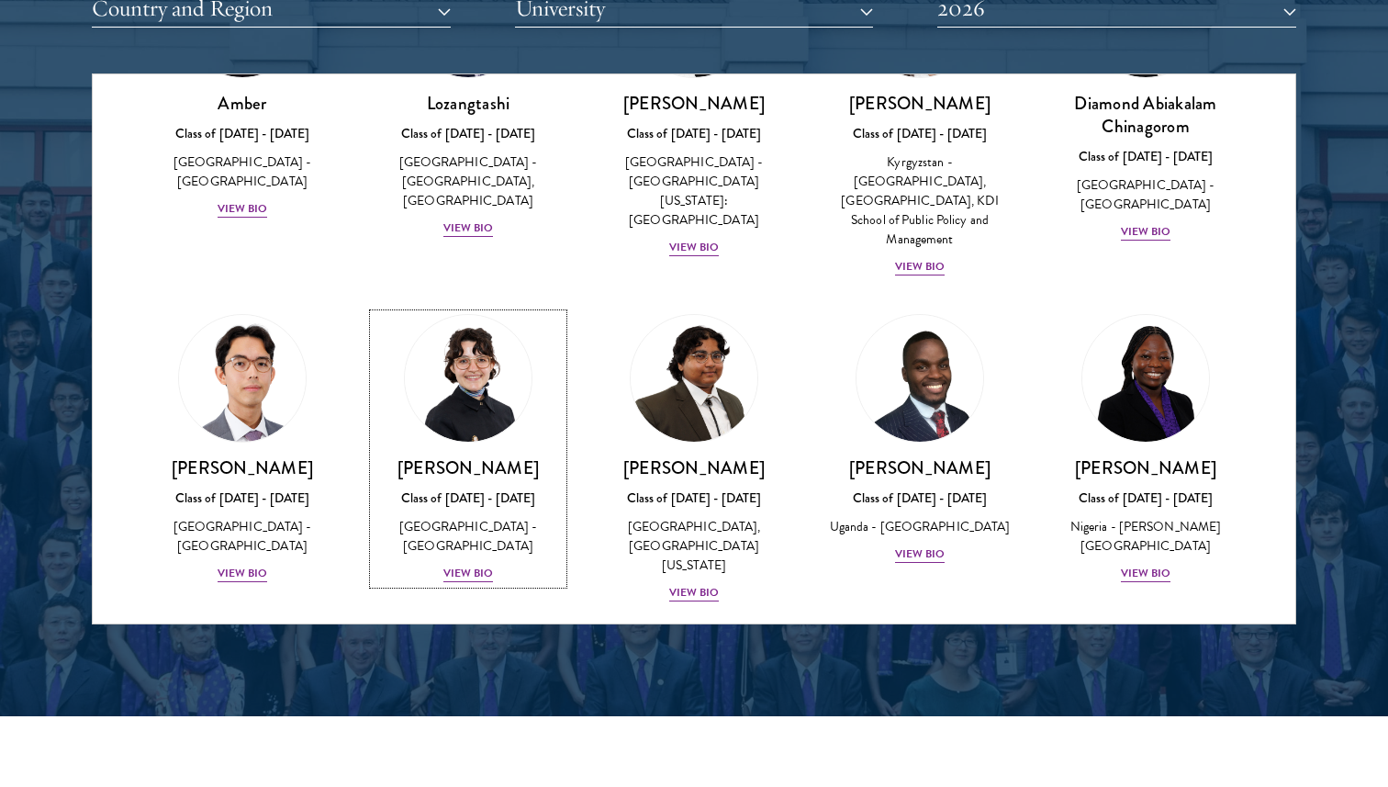
scroll to position [140, 0]
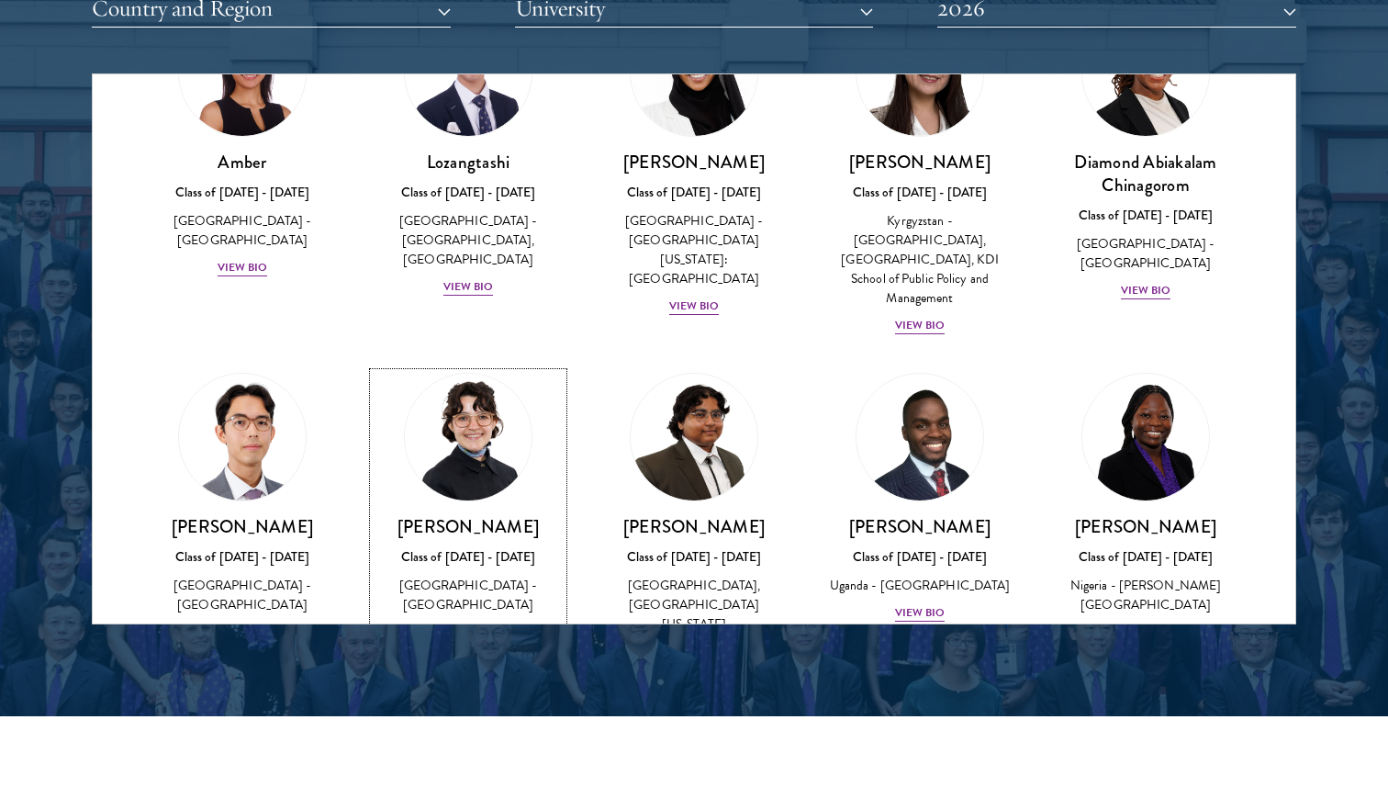
click at [458, 624] on div "View Bio" at bounding box center [469, 632] width 51 height 17
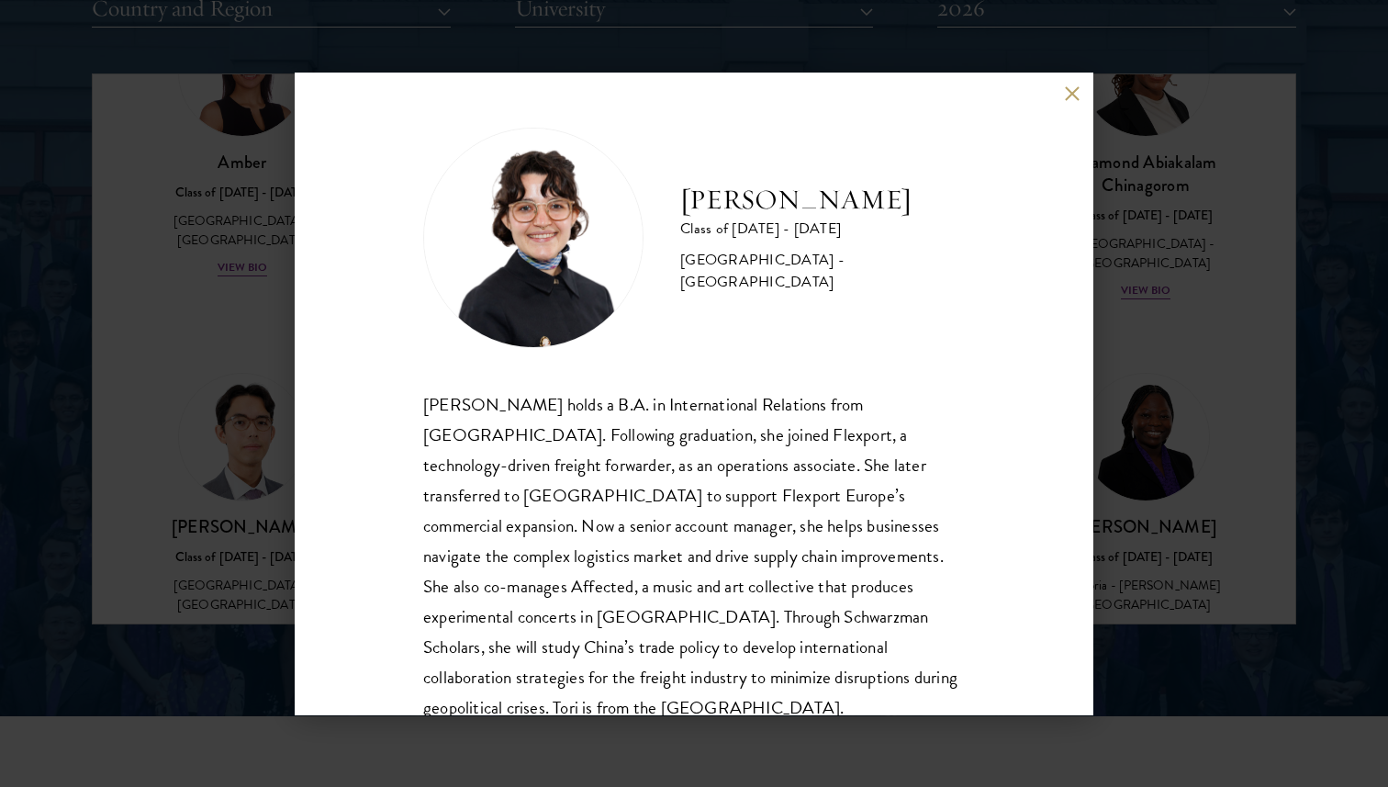
click at [300, 503] on div "Victoria Agostini Class of 2025 - 2026 United States of America - Pomona Colleg…" at bounding box center [694, 394] width 799 height 643
click at [1336, 406] on div "Victoria Agostini Class of 2025 - 2026 United States of America - Pomona Colleg…" at bounding box center [694, 393] width 1388 height 787
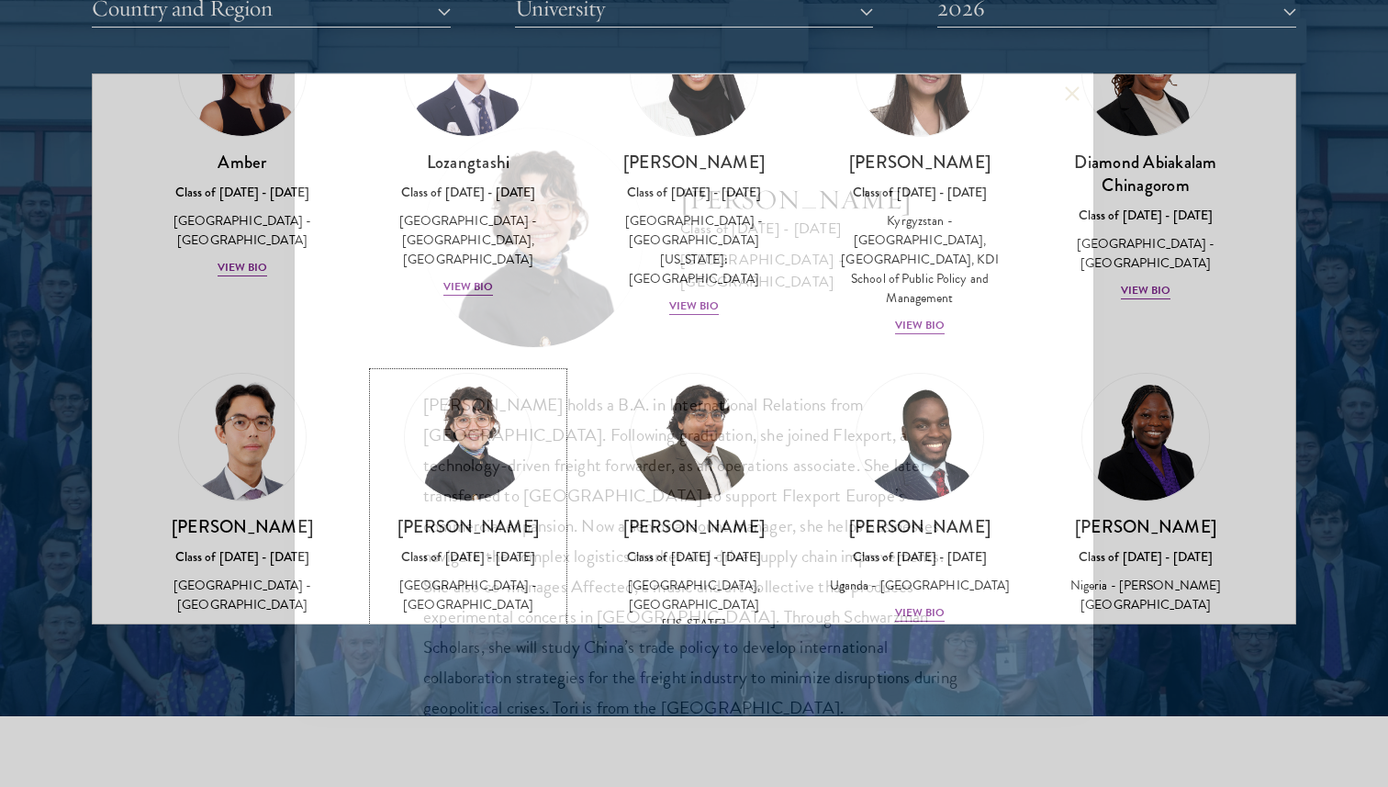
scroll to position [140, 0]
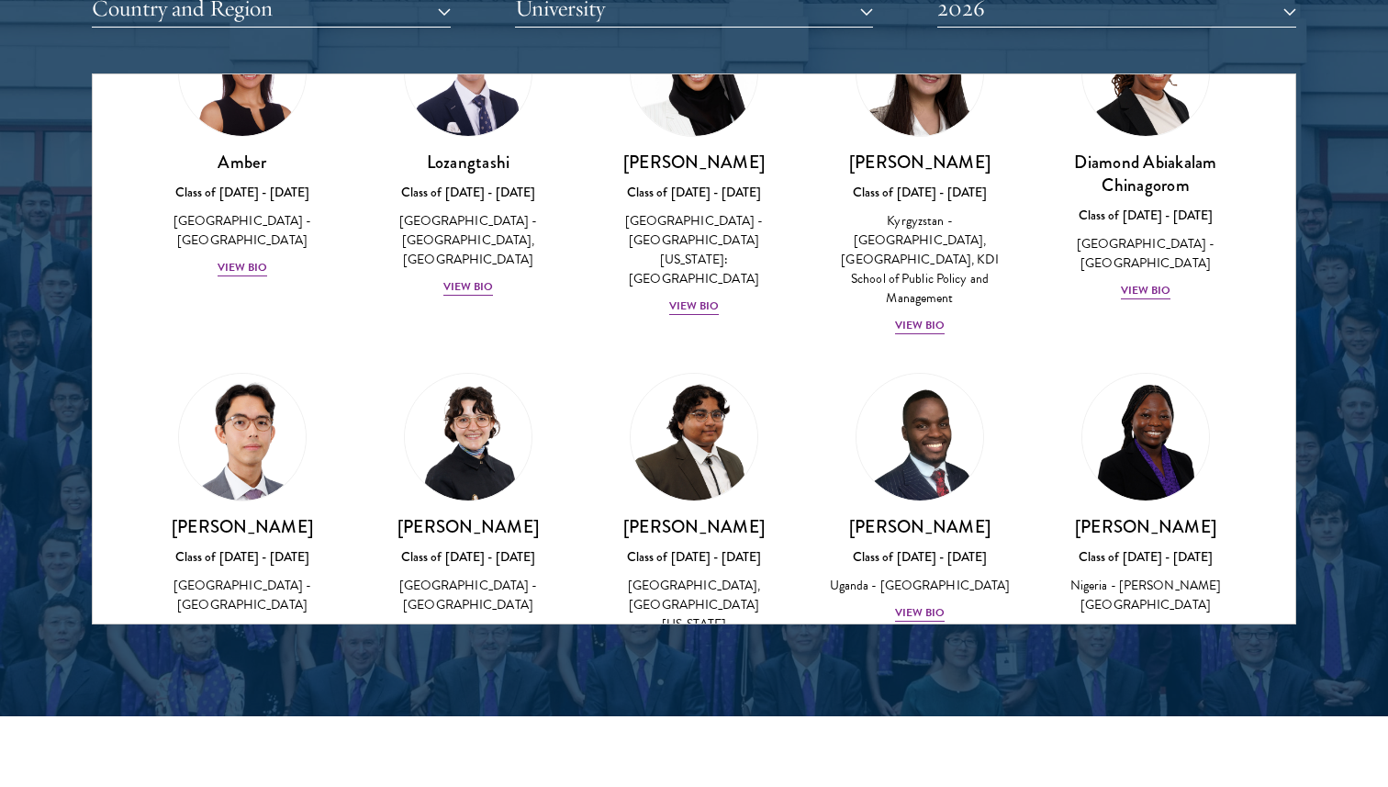
click at [1156, 609] on div "Oluwadamilola Akintewe Class of 2025 - 2026 Nigeria - Adekunle Ajasin Universit…" at bounding box center [1146, 507] width 226 height 307
click at [1155, 624] on div "View Bio" at bounding box center [1146, 632] width 51 height 17
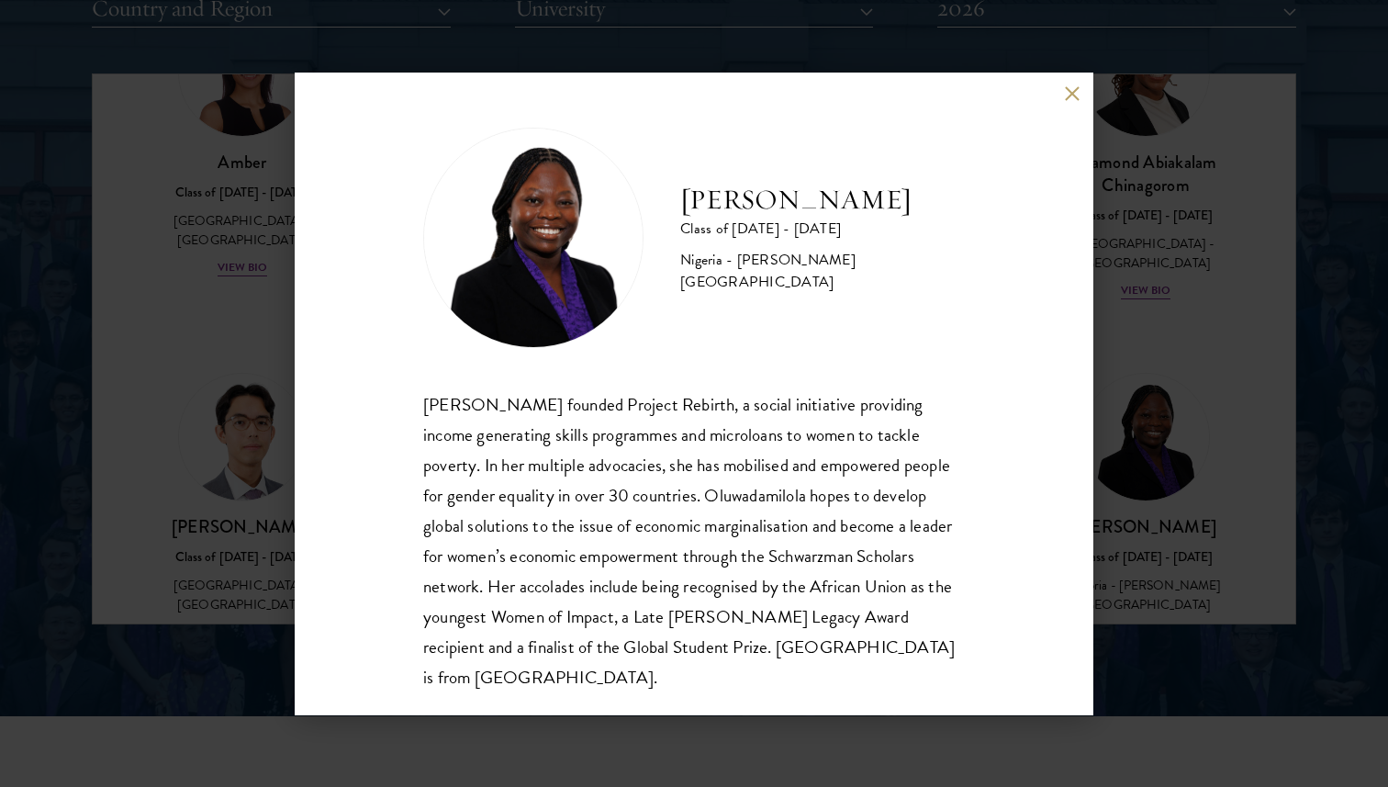
scroll to position [2, 0]
click at [1238, 446] on div "Oluwadamilola Akintewe Class of 2025 - 2026 Nigeria - Adekunle Ajasin Universit…" at bounding box center [694, 393] width 1388 height 787
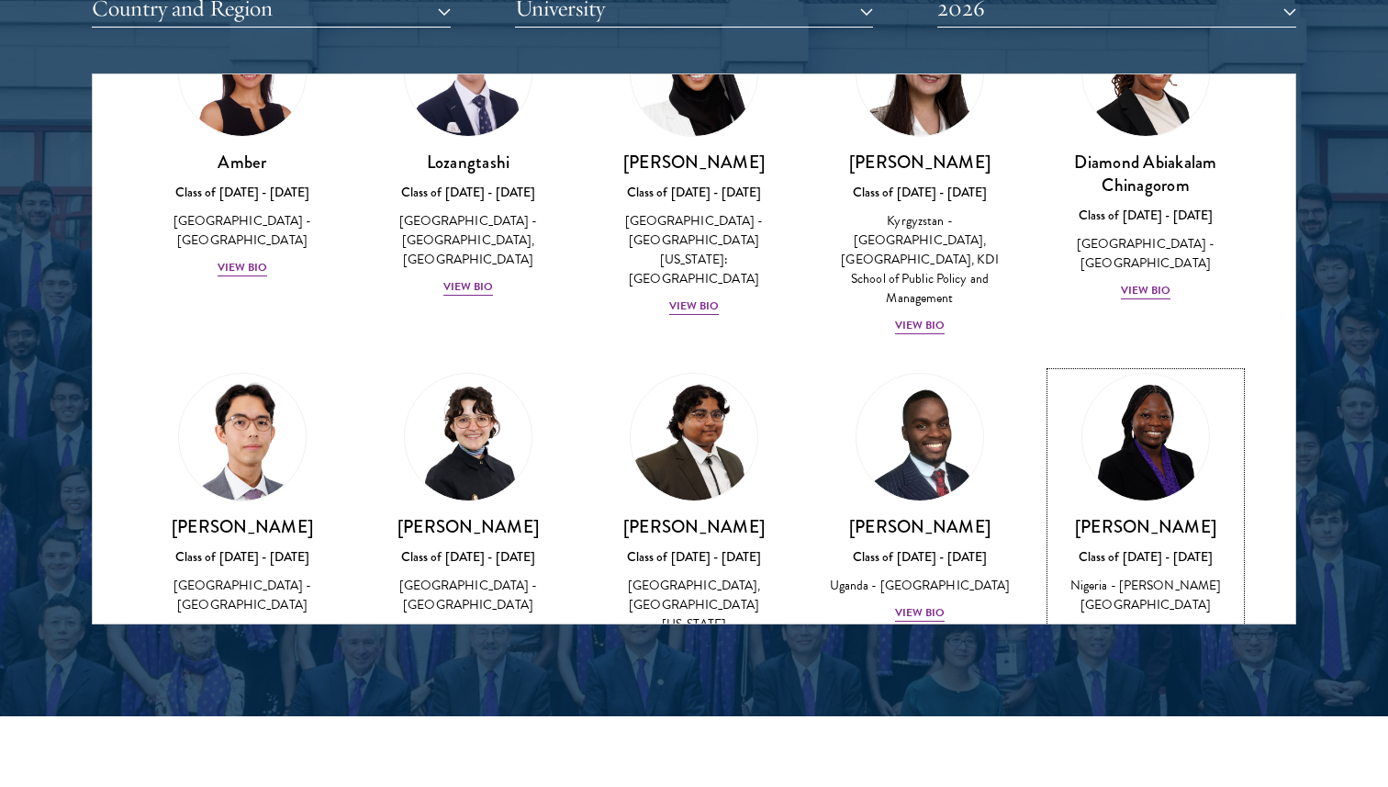
scroll to position [140, 0]
click at [247, 624] on div "View Bio" at bounding box center [243, 632] width 51 height 17
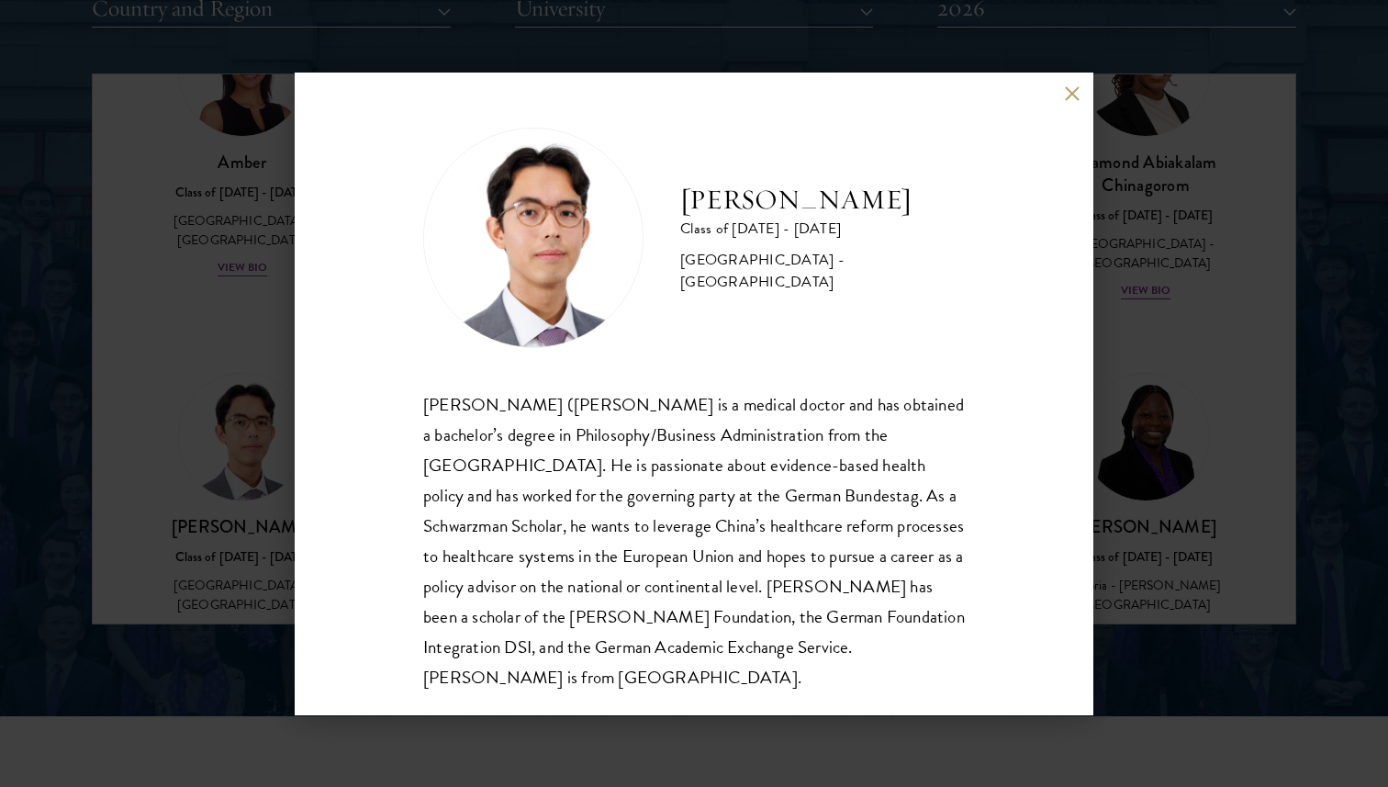
click at [1204, 409] on div "Jason Adelhoefer Class of 2025 - 2026 Germany - Berlin Humboldt University Sieg…" at bounding box center [694, 393] width 1388 height 787
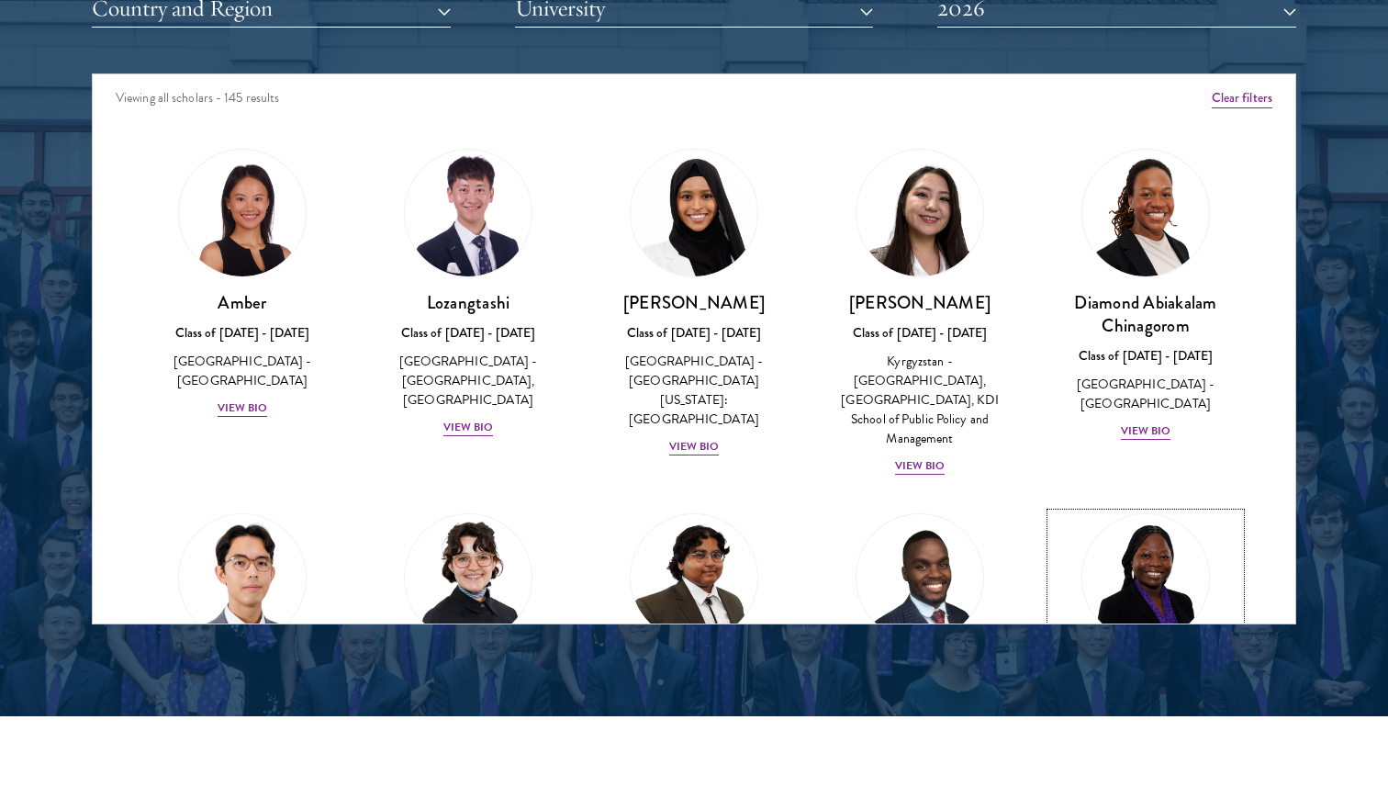
scroll to position [10, 0]
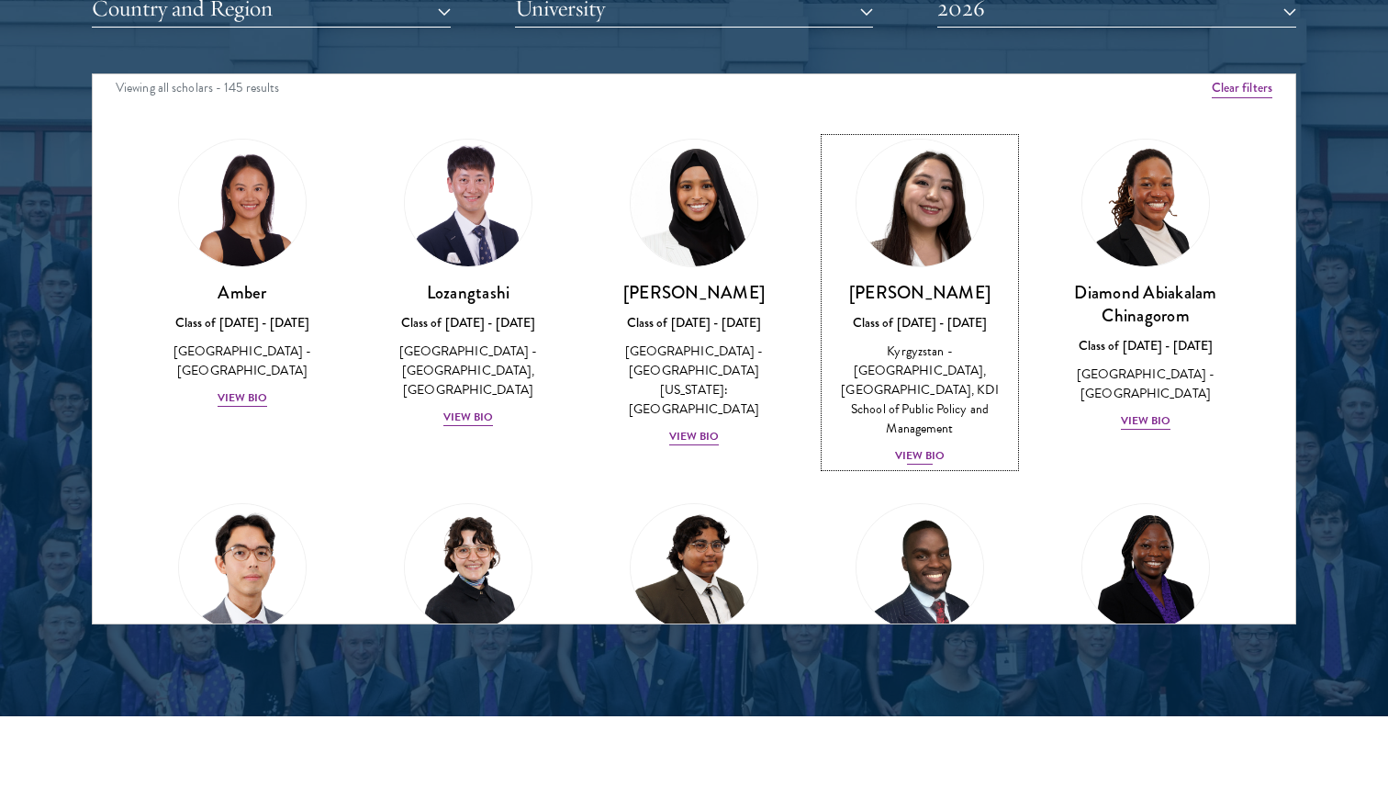
click at [905, 447] on div "View Bio" at bounding box center [920, 455] width 51 height 17
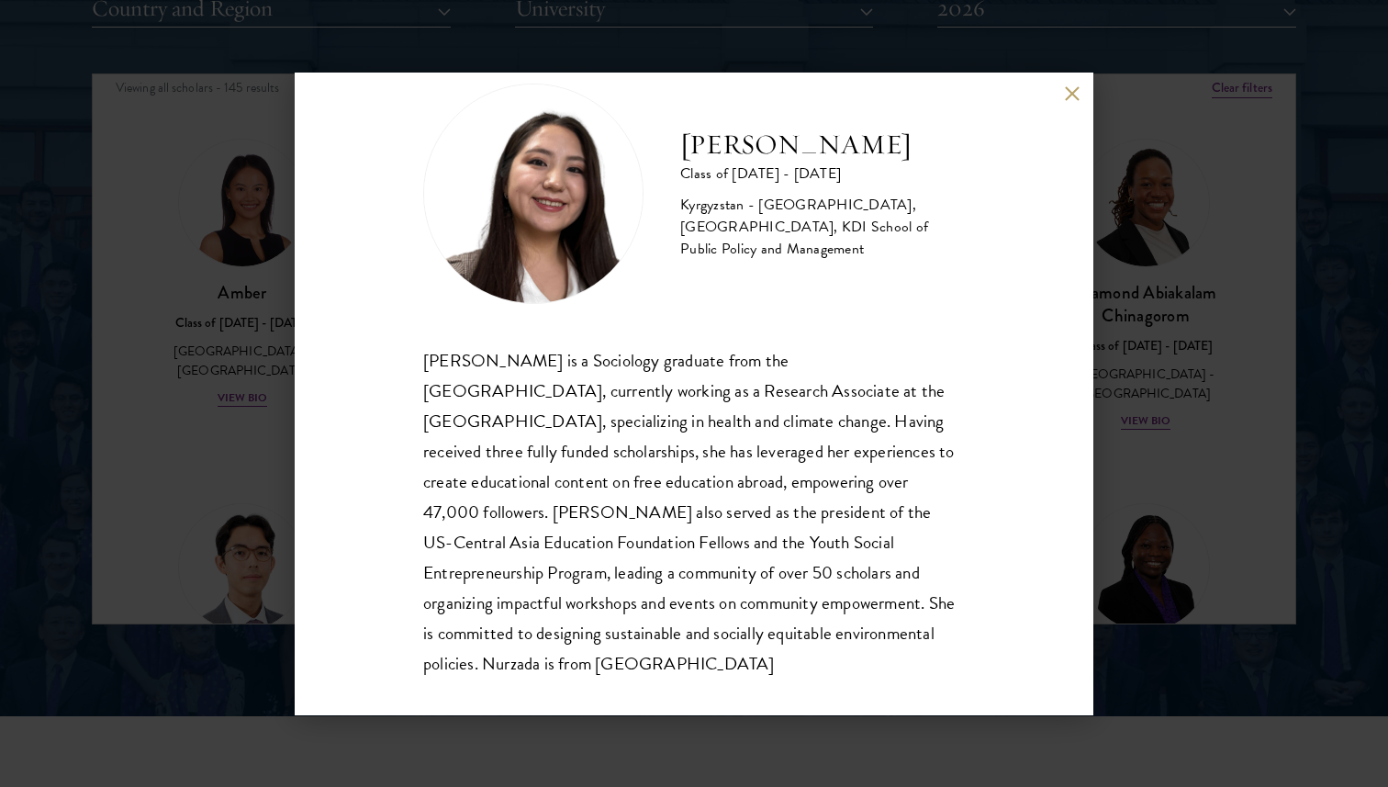
scroll to position [51, 0]
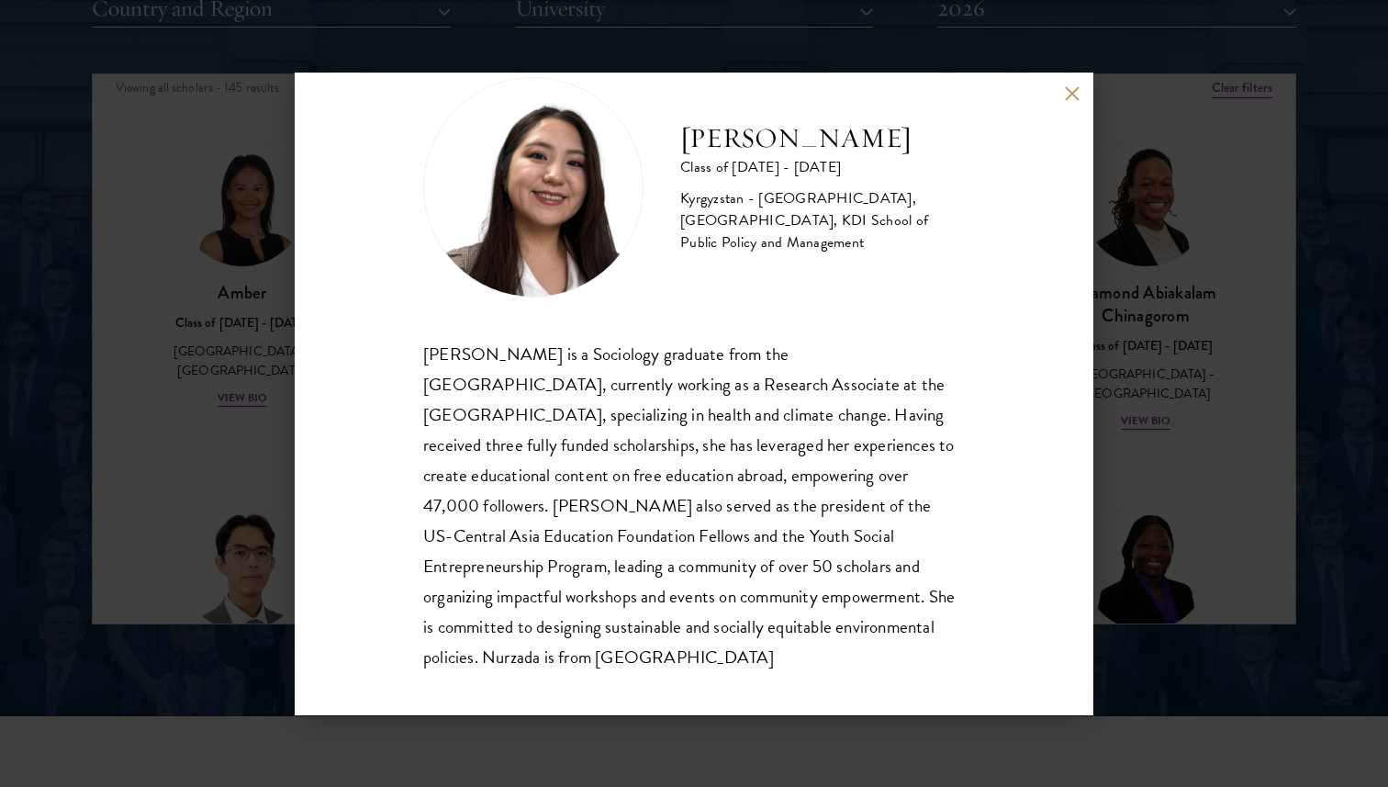
click at [1073, 82] on div "Nurzada Abdivalieva Class of 2025 - 2026 Kyrgyzstan - American University of Ce…" at bounding box center [694, 394] width 799 height 643
click at [1073, 89] on button at bounding box center [1072, 94] width 16 height 16
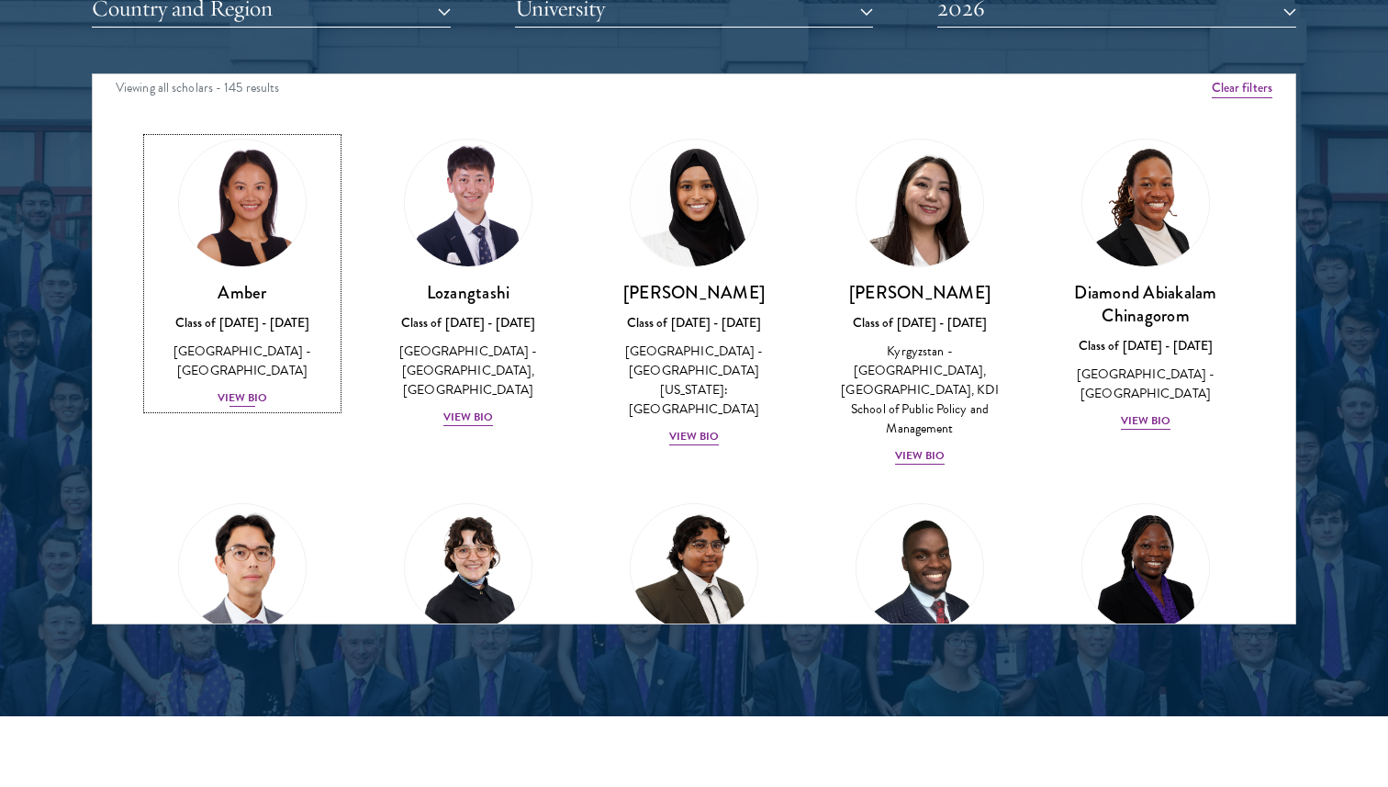
click at [266, 366] on div "Amber Class of 2025 - 2026 China - Peking University View Bio" at bounding box center [242, 345] width 189 height 128
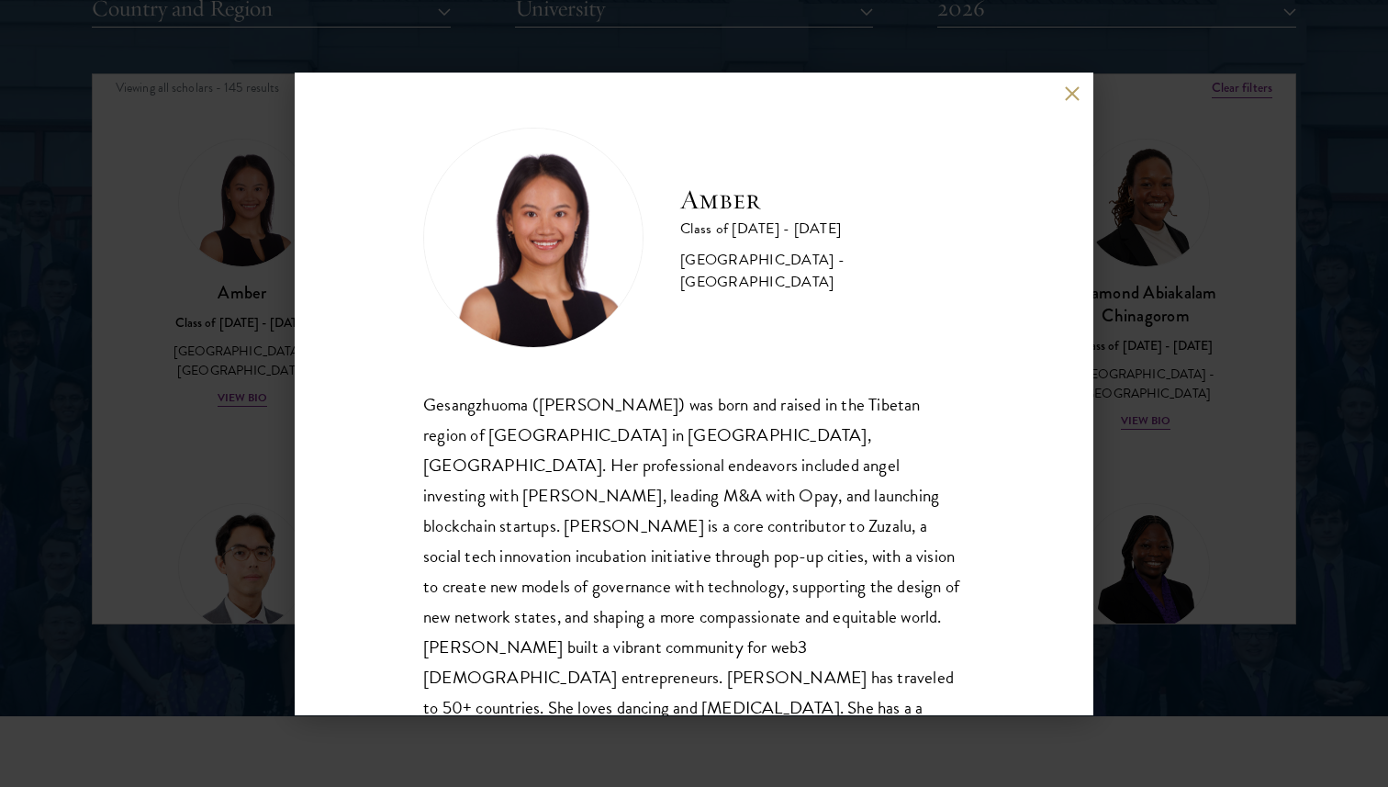
click at [1126, 134] on div "Amber Class of 2025 - 2026 China - Peking University Gesangzhuoma (Amber) was b…" at bounding box center [694, 393] width 1388 height 787
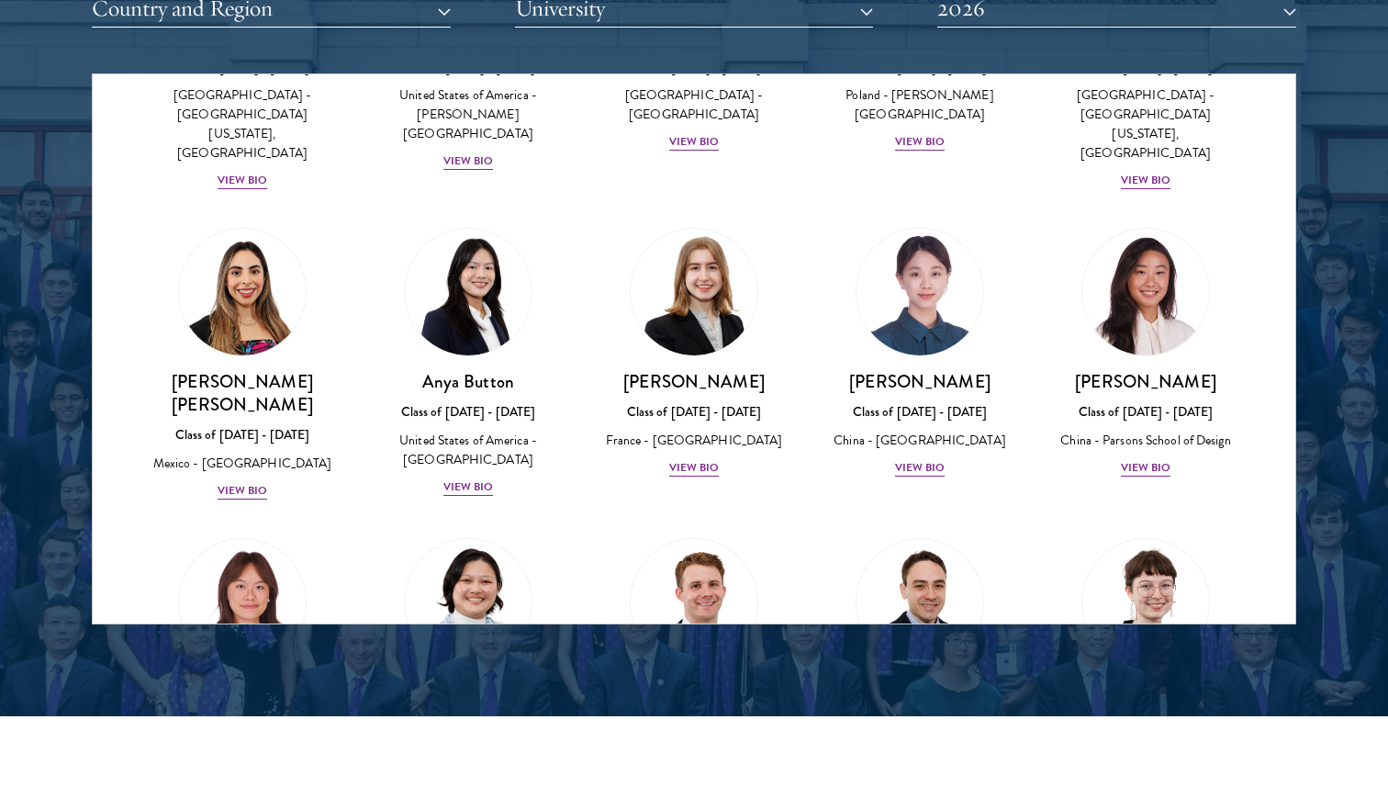
scroll to position [1354, 0]
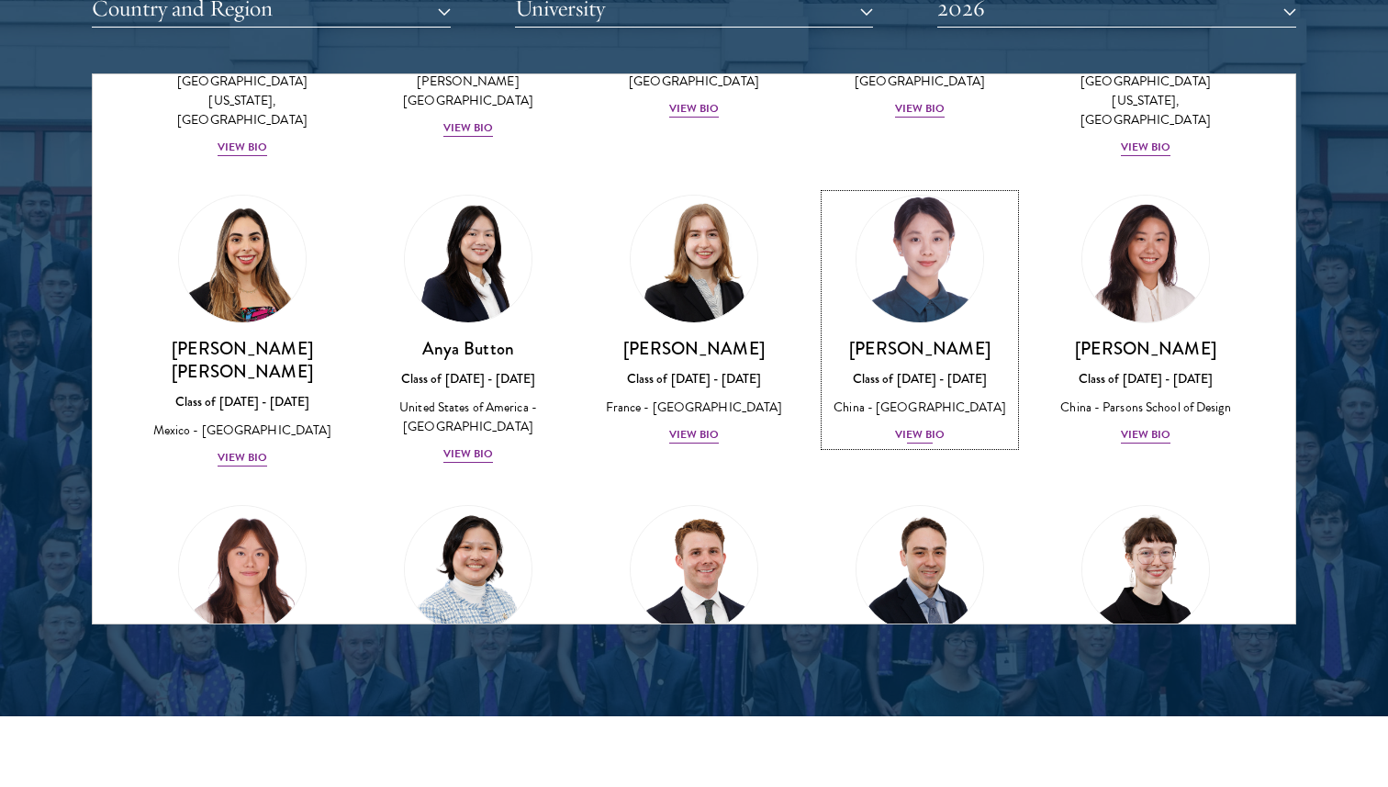
click at [938, 426] on div "View Bio" at bounding box center [920, 434] width 51 height 17
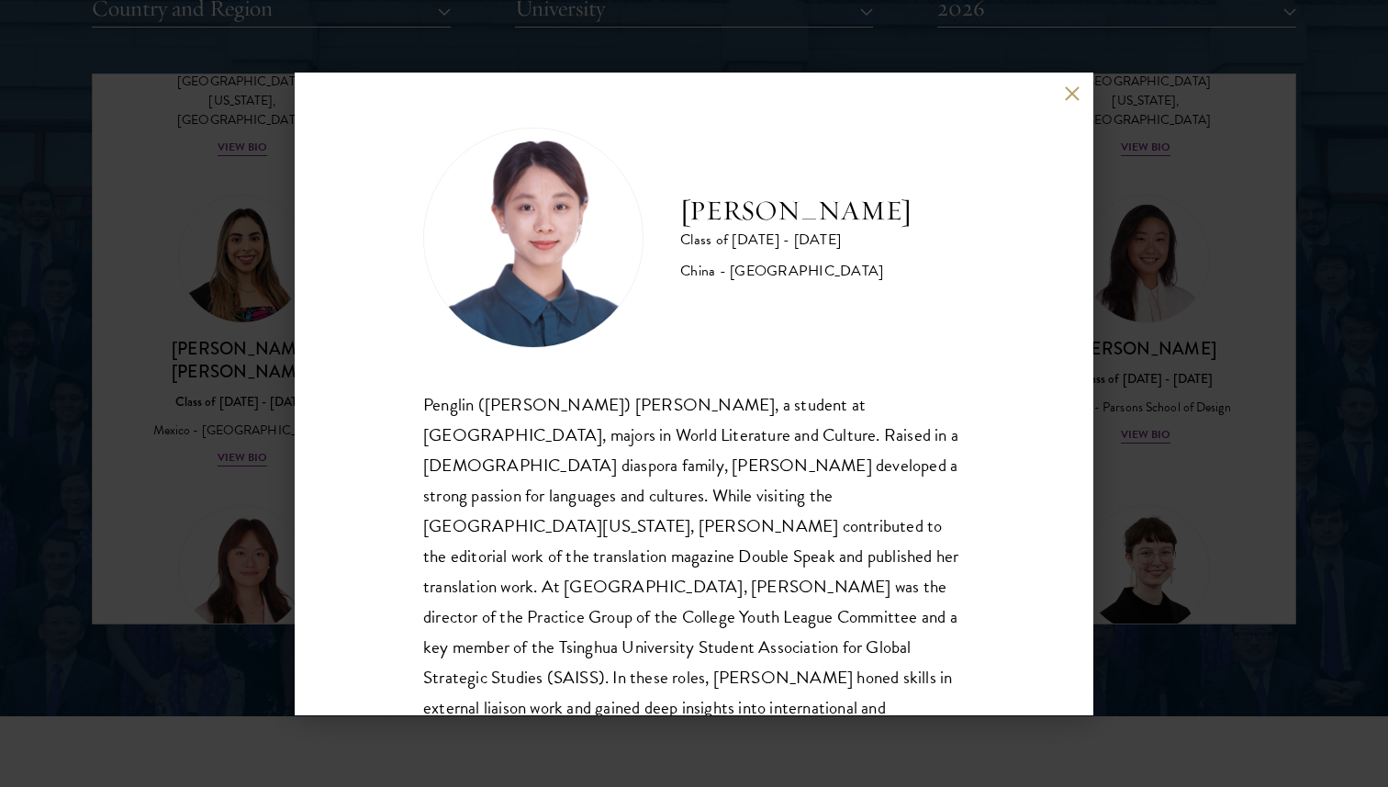
click at [1068, 90] on button at bounding box center [1072, 94] width 16 height 16
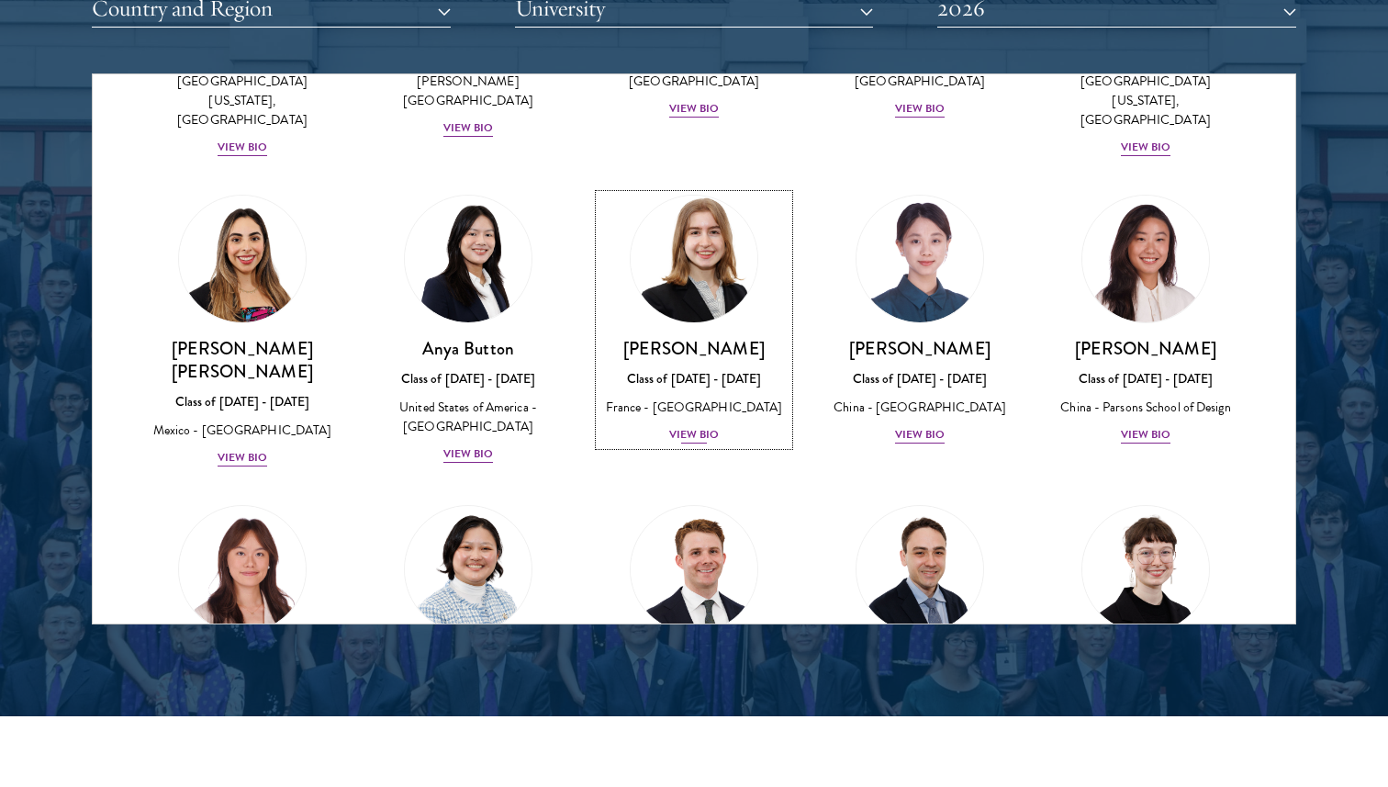
click at [698, 426] on div "View Bio" at bounding box center [694, 434] width 51 height 17
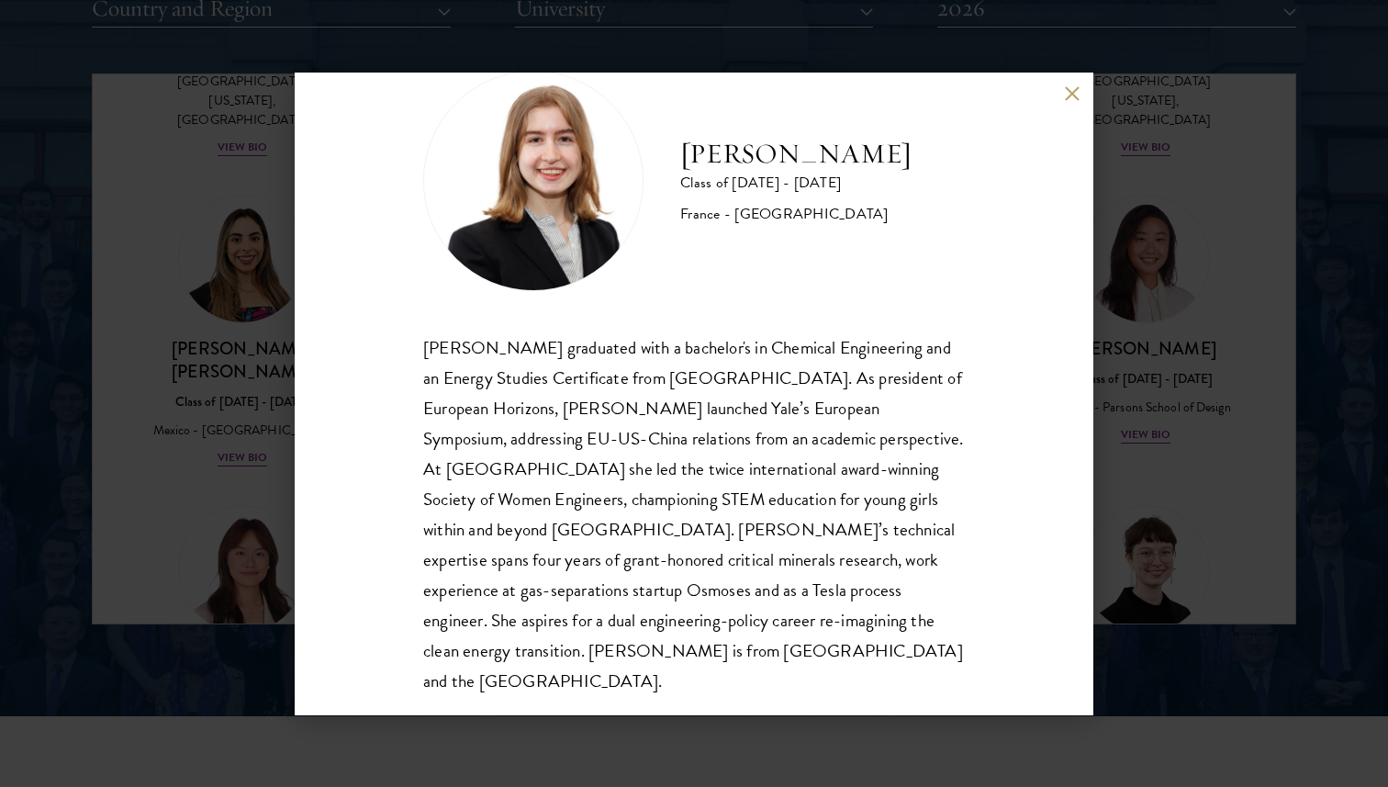
scroll to position [58, 0]
click at [1062, 96] on div "Anne-Amélie Campant Class of 2025 - 2026 France - Yale University Anne-Amélie C…" at bounding box center [694, 394] width 799 height 643
click at [1070, 96] on button at bounding box center [1072, 94] width 16 height 16
